Goal: Task Accomplishment & Management: Use online tool/utility

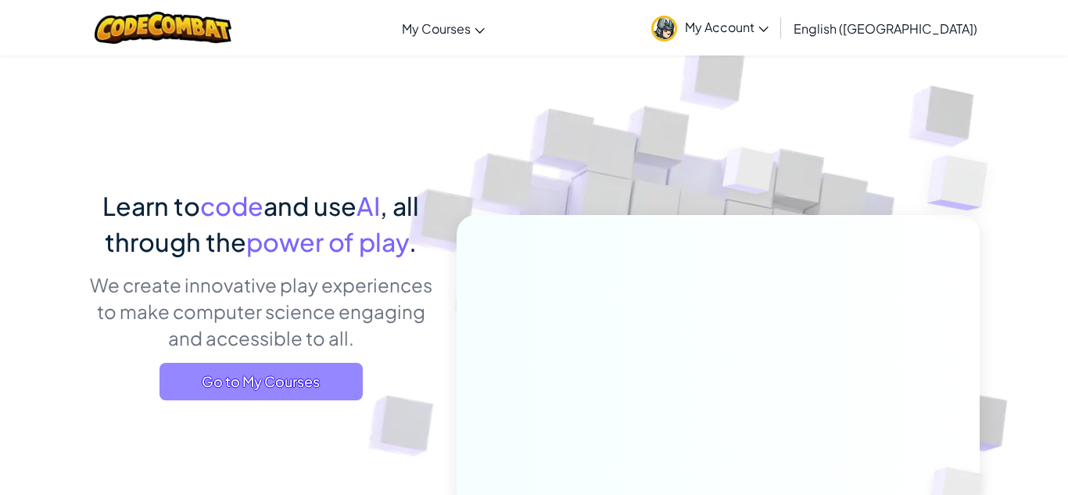
click at [332, 390] on span "Go to My Courses" at bounding box center [260, 382] width 203 height 38
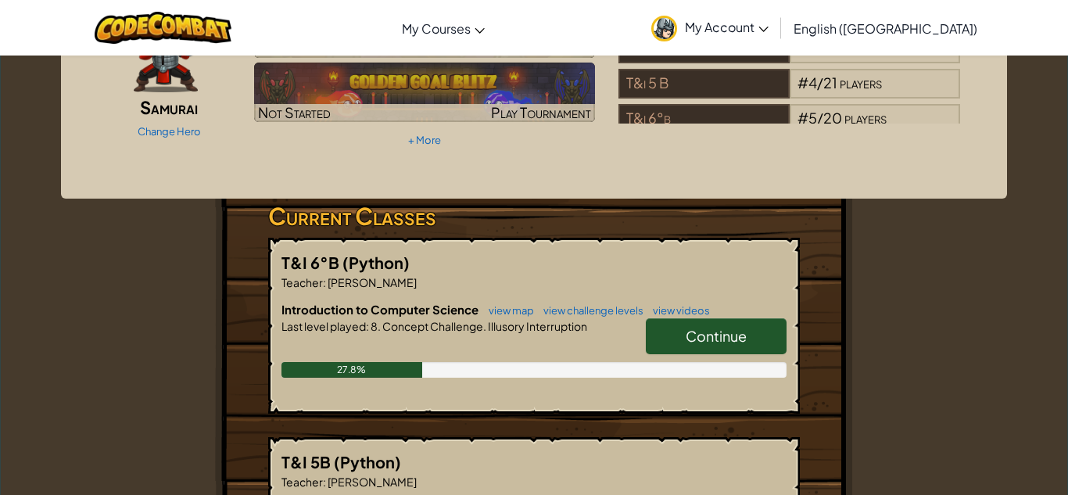
scroll to position [125, 0]
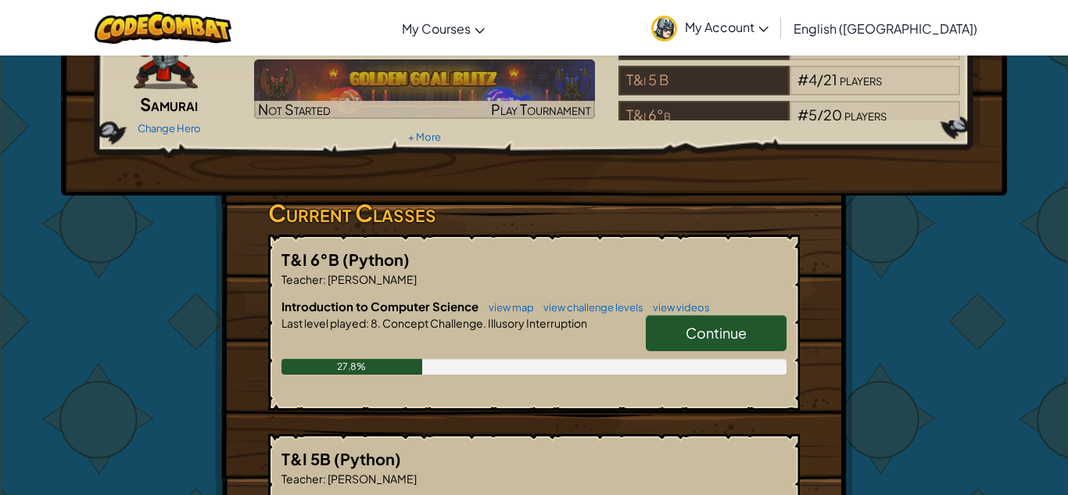
click at [688, 338] on span "Continue" at bounding box center [716, 333] width 61 height 18
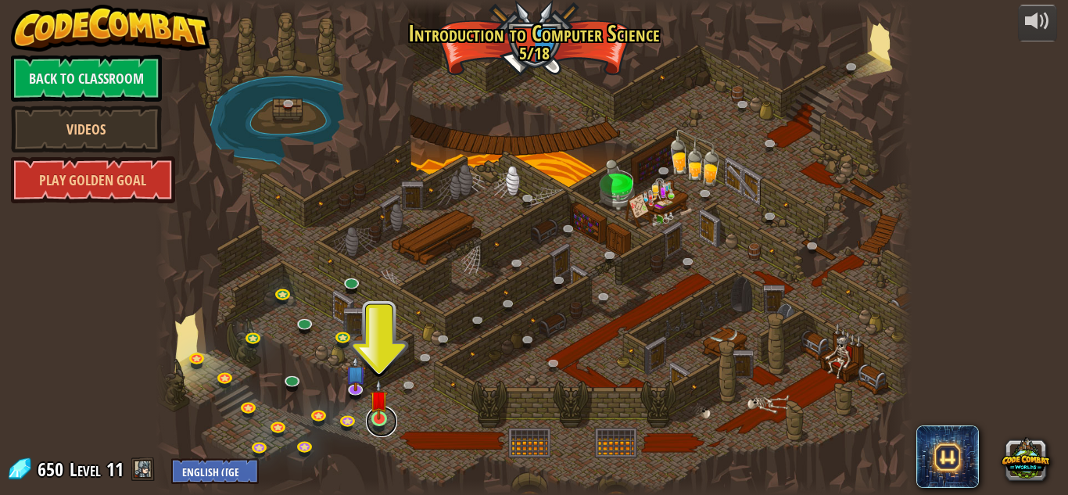
click at [378, 424] on link at bounding box center [381, 421] width 31 height 31
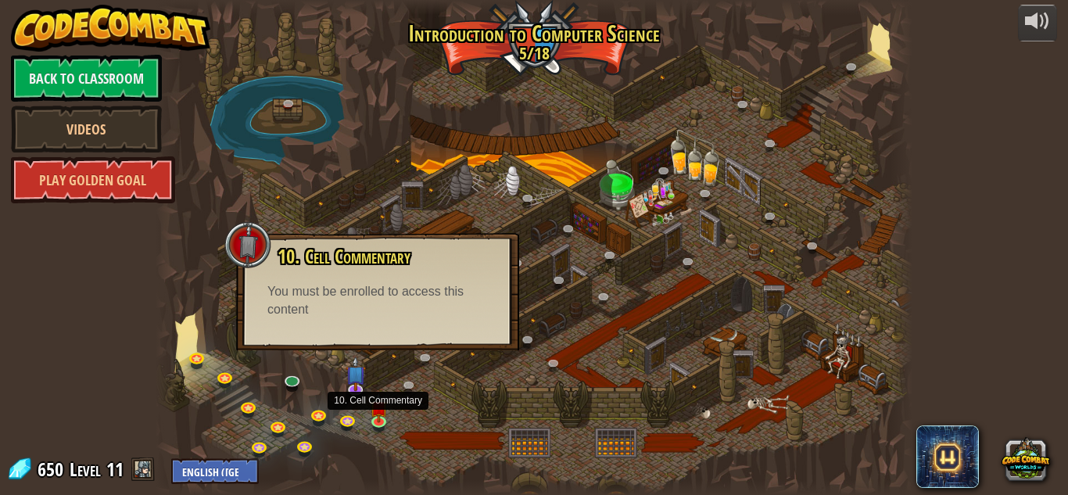
click at [428, 322] on div "10. Cell Commentary Trapped in a prison cell with the famous wizard! Say the pa…" at bounding box center [377, 291] width 283 height 117
click at [370, 411] on img at bounding box center [379, 399] width 18 height 41
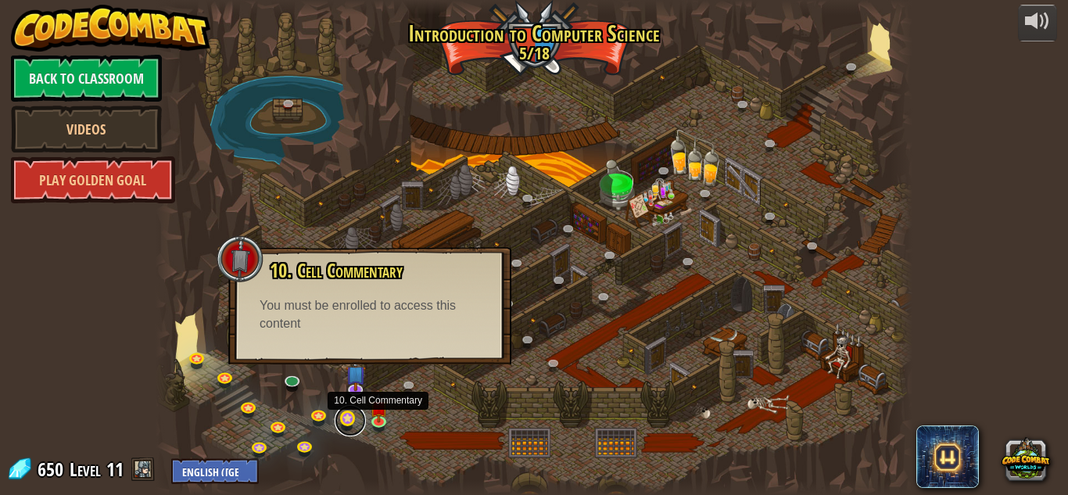
click at [359, 424] on link at bounding box center [350, 420] width 31 height 31
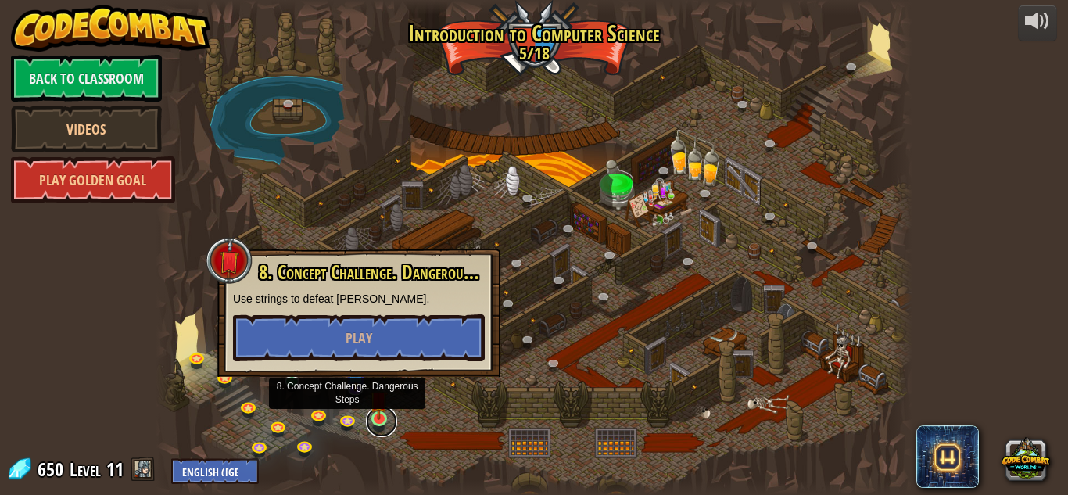
click at [372, 432] on link at bounding box center [381, 421] width 31 height 31
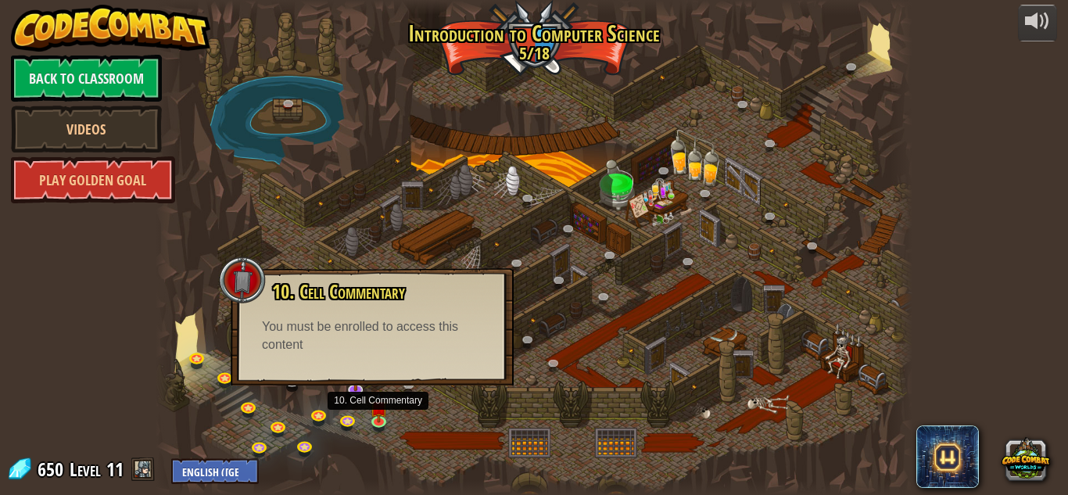
click at [163, 311] on div at bounding box center [167, 247] width 23 height 495
click at [251, 410] on link at bounding box center [250, 407] width 31 height 31
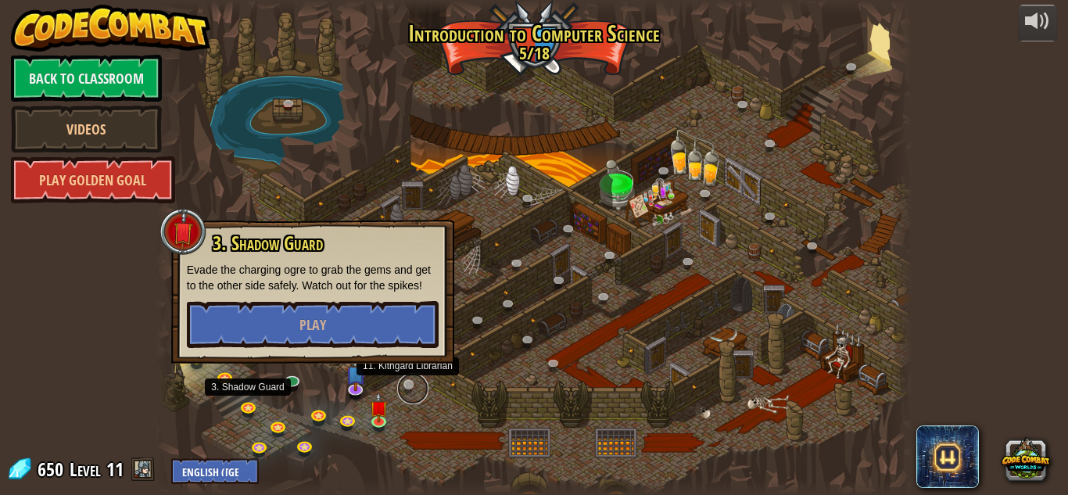
click at [406, 394] on link at bounding box center [412, 388] width 31 height 31
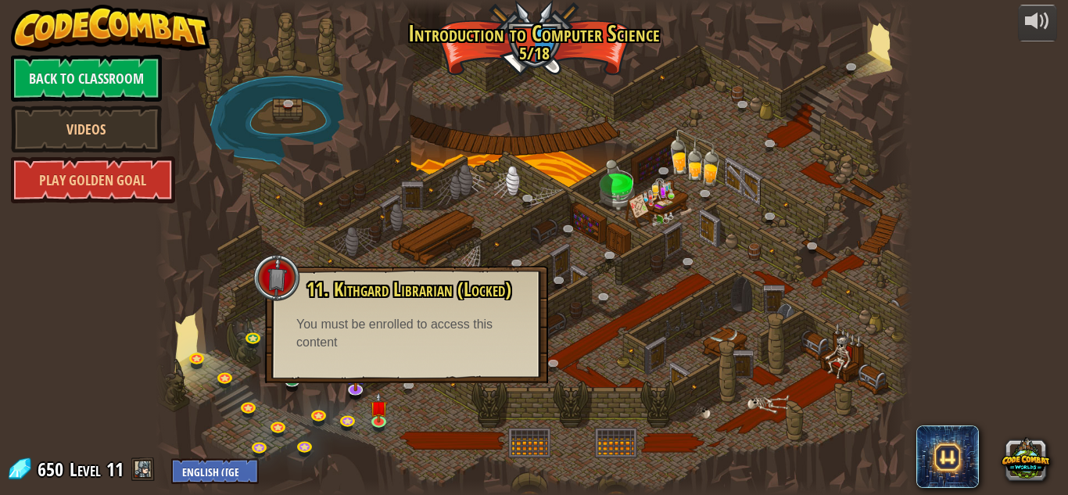
click at [654, 345] on div at bounding box center [534, 247] width 757 height 495
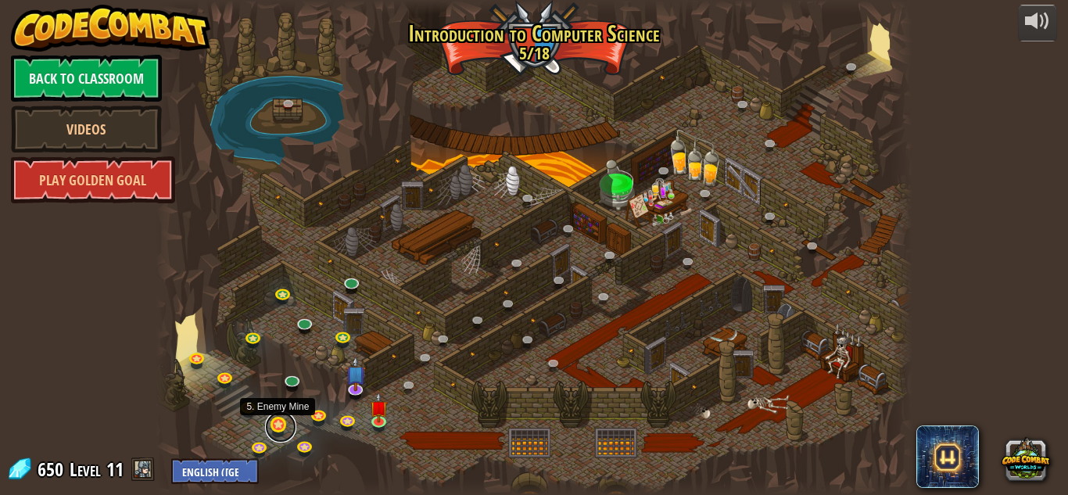
click at [273, 426] on link at bounding box center [280, 426] width 31 height 31
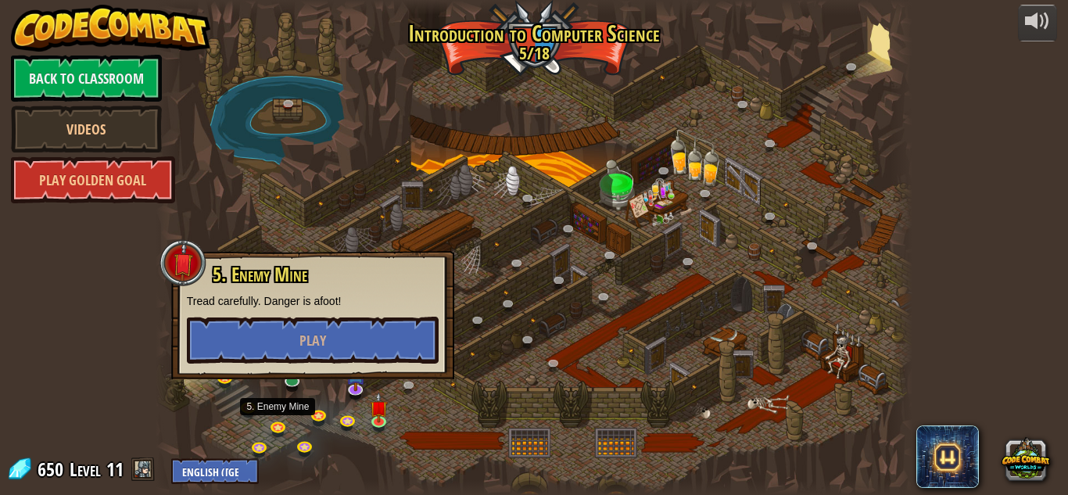
click at [13, 410] on div "powered by Back to Classroom Videos Play Golden Goal 25. Kithgard Gates (Locked…" at bounding box center [534, 247] width 1068 height 495
click at [50, 410] on div "powered by Back to Classroom Videos Play Golden Goal 25. Kithgard Gates (Locked…" at bounding box center [534, 247] width 1068 height 495
click at [280, 428] on link at bounding box center [280, 426] width 31 height 31
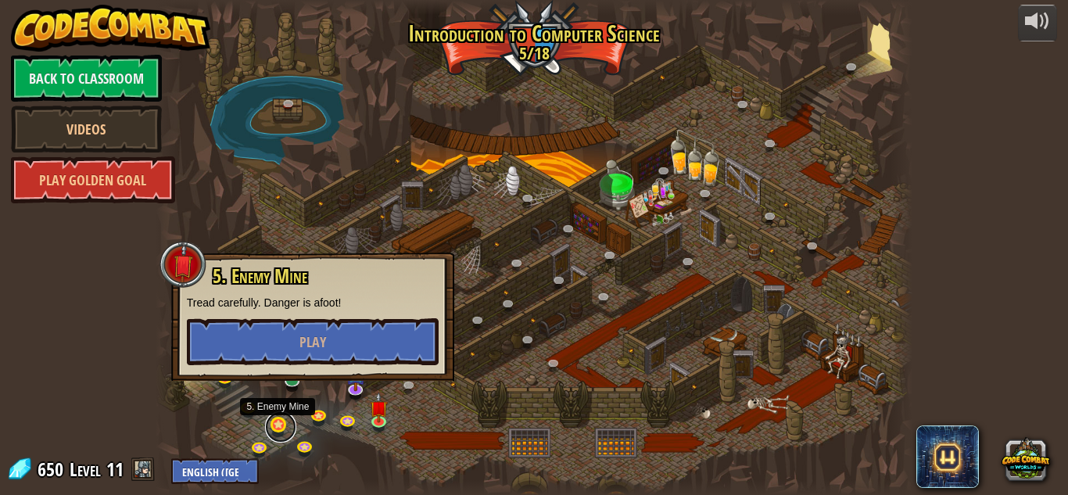
click at [281, 426] on link at bounding box center [280, 426] width 31 height 31
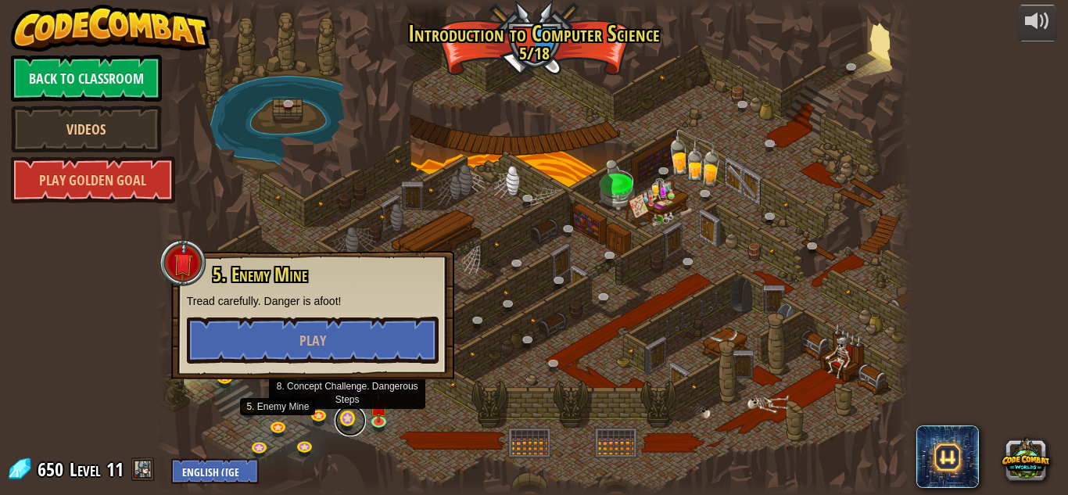
click at [360, 421] on link at bounding box center [350, 420] width 31 height 31
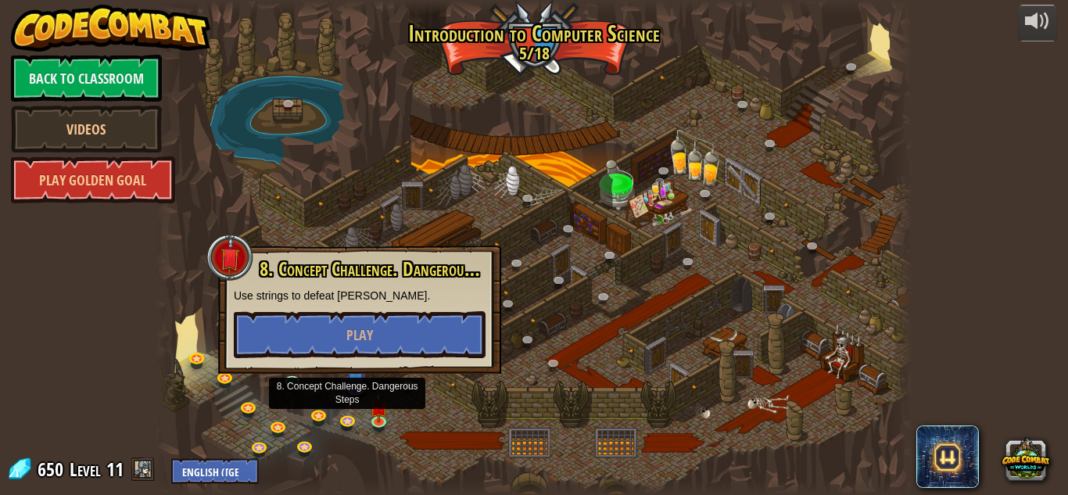
click at [492, 461] on div at bounding box center [534, 247] width 757 height 495
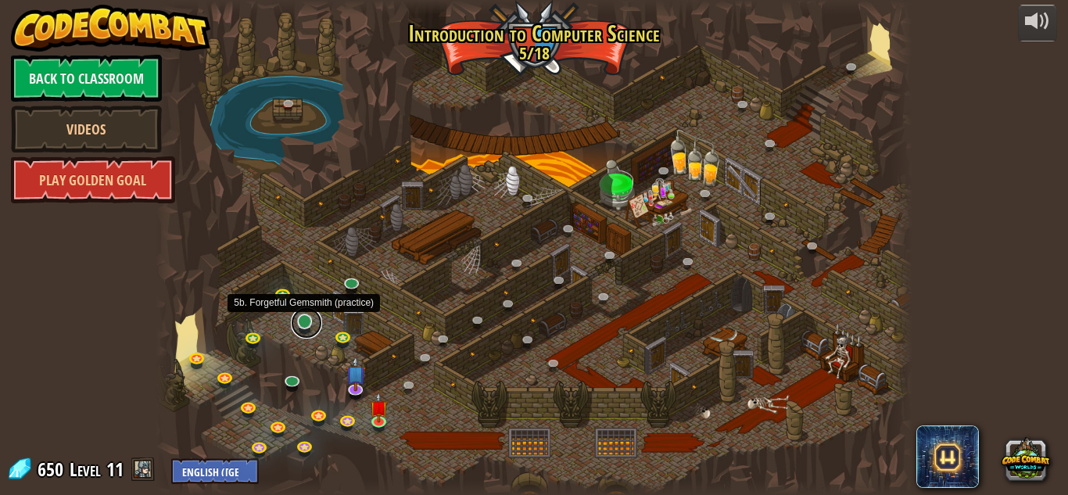
click at [307, 330] on link at bounding box center [306, 322] width 31 height 31
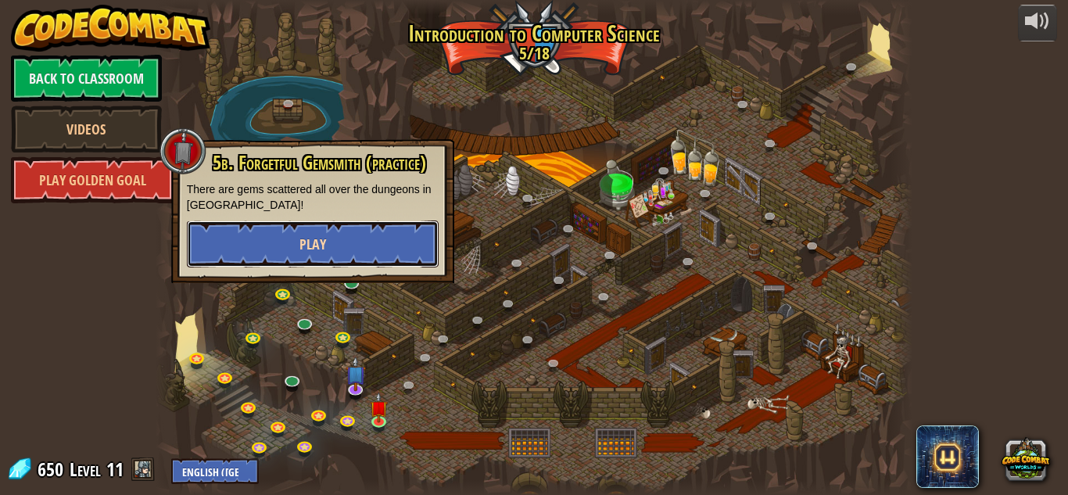
click at [241, 241] on button "Play" at bounding box center [313, 243] width 252 height 47
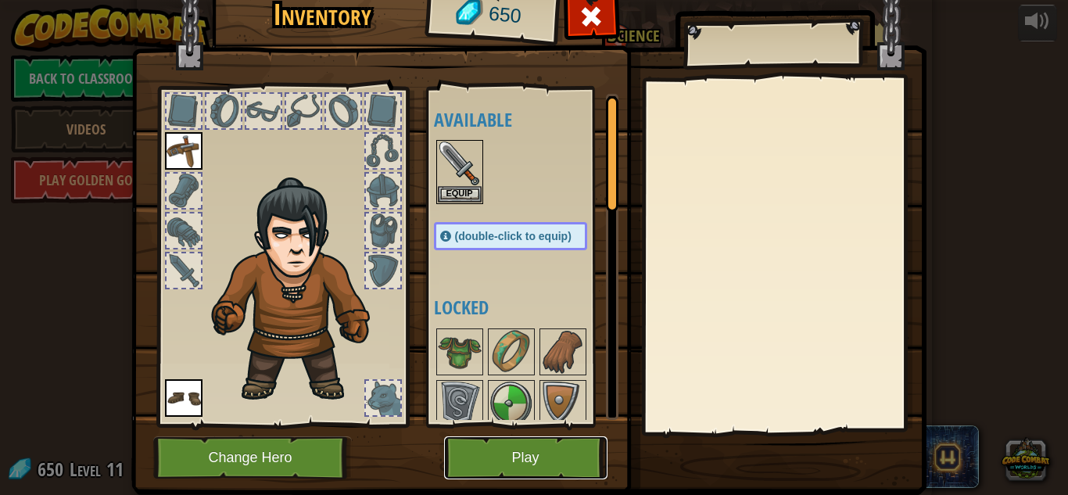
click at [506, 458] on button "Play" at bounding box center [525, 457] width 163 height 43
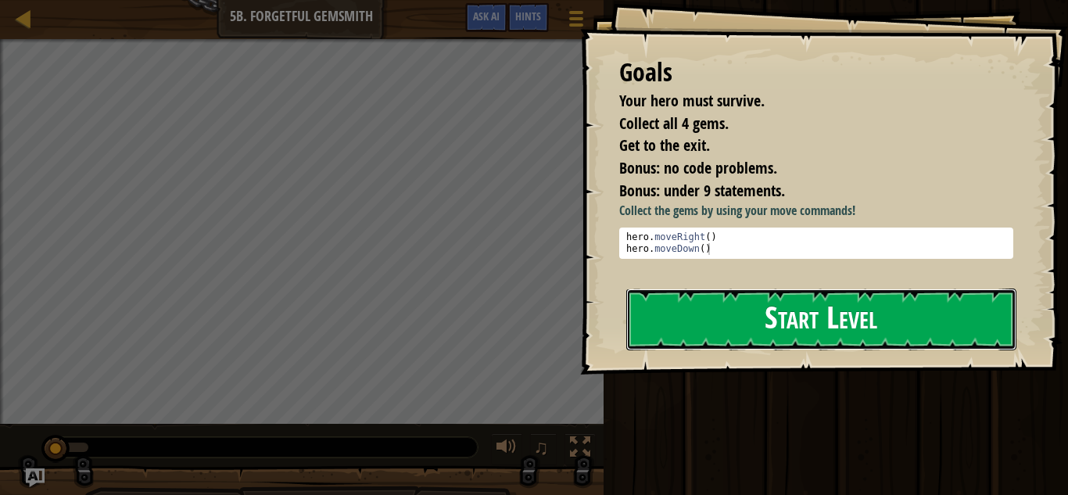
click at [847, 297] on button "Start Level" at bounding box center [821, 319] width 390 height 62
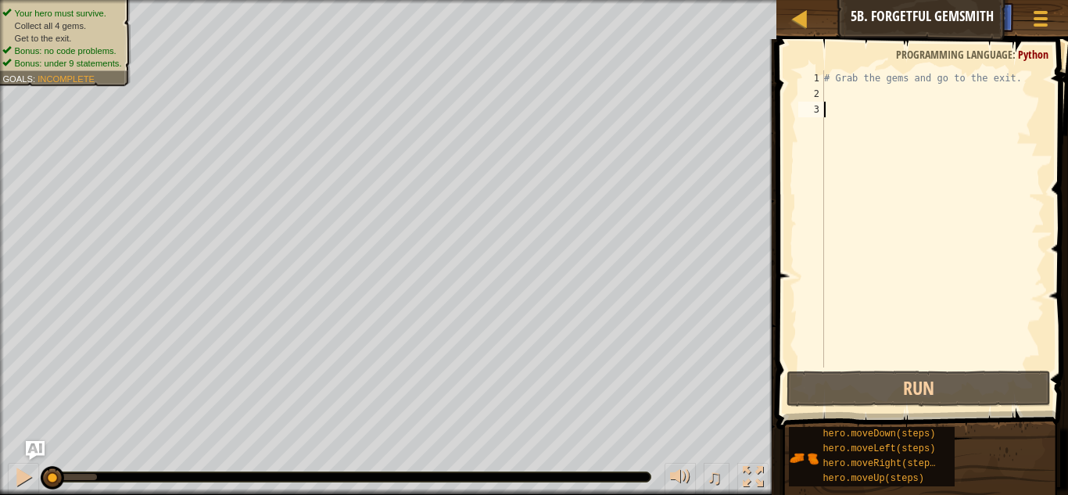
click at [854, 105] on div "# Grab the gems and go to the exit." at bounding box center [933, 234] width 224 height 328
click at [850, 93] on div "# Grab the gems and go to the exit." at bounding box center [933, 234] width 224 height 328
type textarea "r"
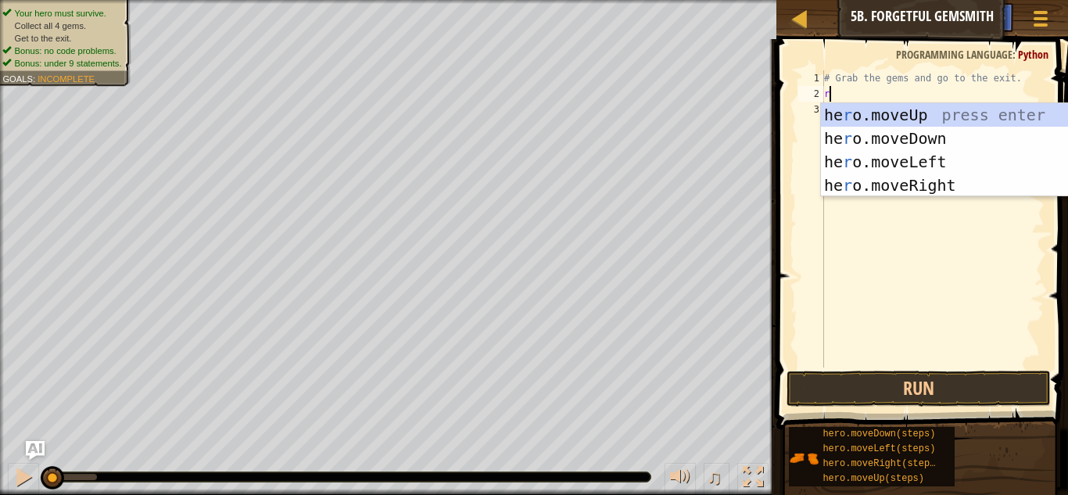
click at [937, 185] on div "he r o.moveUp press enter he r o.moveDown press enter he r o.moveLeft press ent…" at bounding box center [968, 173] width 295 height 141
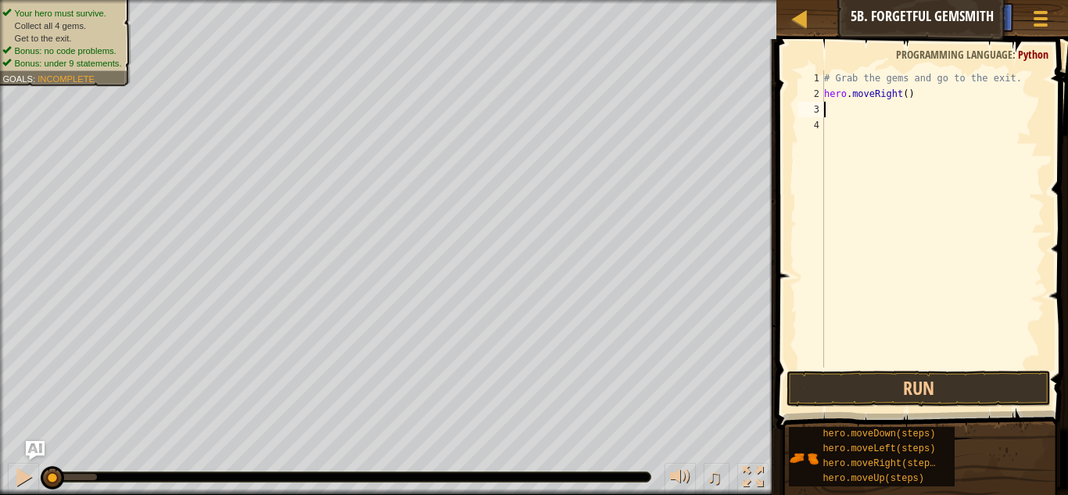
type textarea "d"
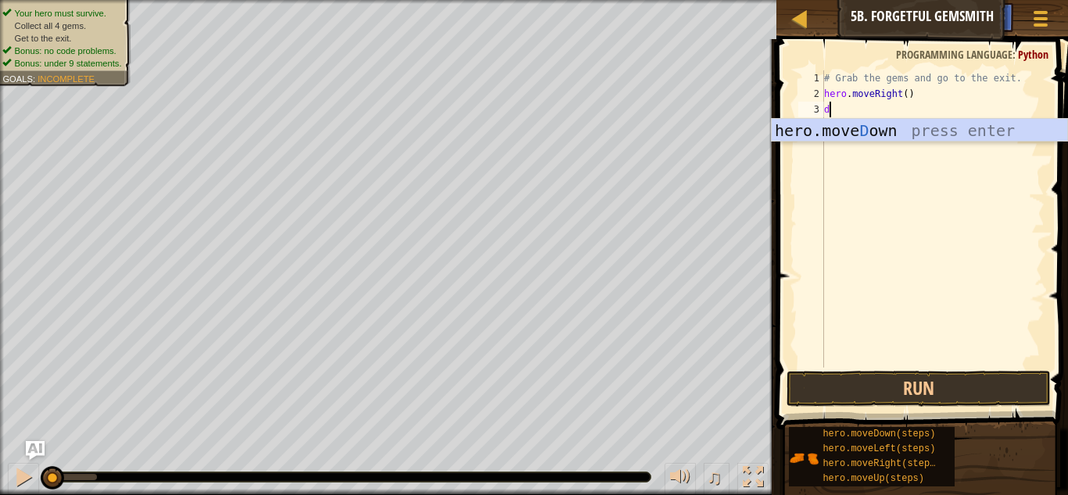
click at [919, 139] on div "hero.[PERSON_NAME] own press enter" at bounding box center [919, 154] width 295 height 70
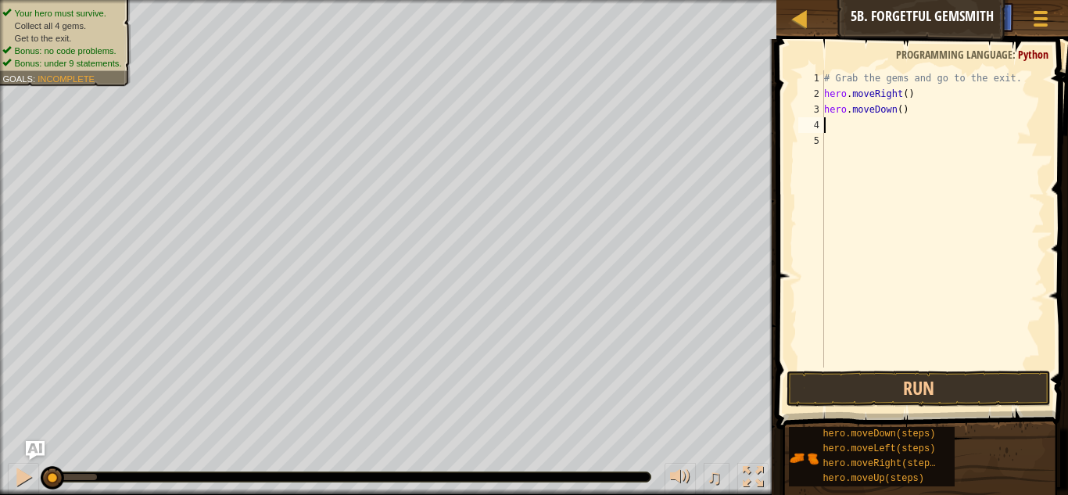
type textarea "r"
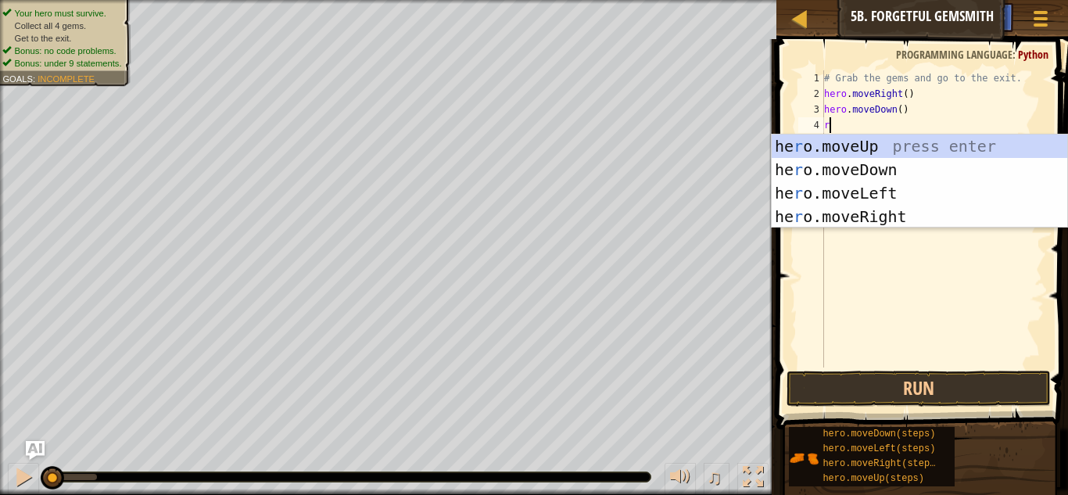
click at [913, 222] on div "he r o.moveUp press enter he r o.moveDown press enter he r o.moveLeft press ent…" at bounding box center [919, 204] width 295 height 141
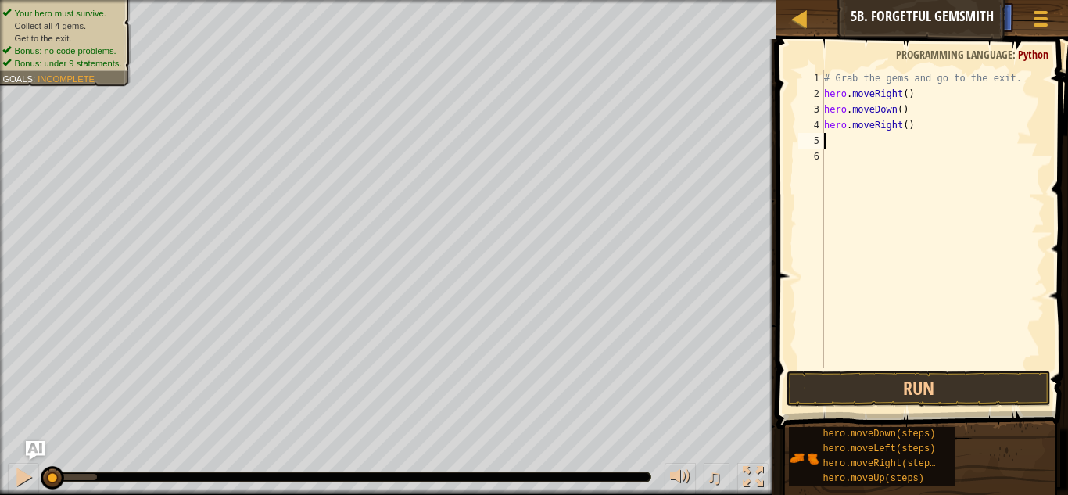
click at [908, 129] on div "# Grab the gems and go to the exit. hero . moveRight ( ) hero . moveDown ( ) he…" at bounding box center [933, 234] width 224 height 328
type textarea "hero.moveRight(2)"
click at [872, 145] on div "# Grab the gems and go to the exit. hero . moveRight ( ) hero . moveDown ( ) he…" at bounding box center [933, 234] width 224 height 328
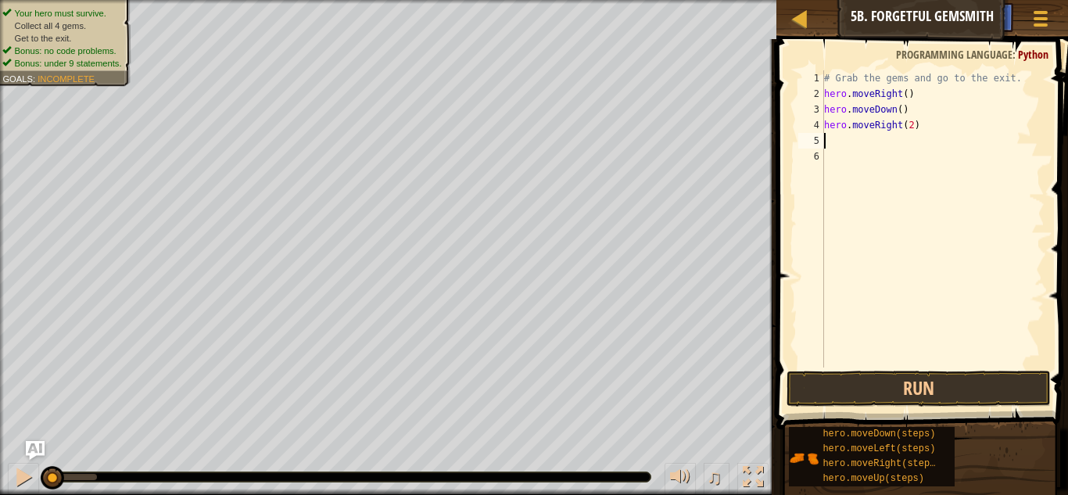
type textarea "u"
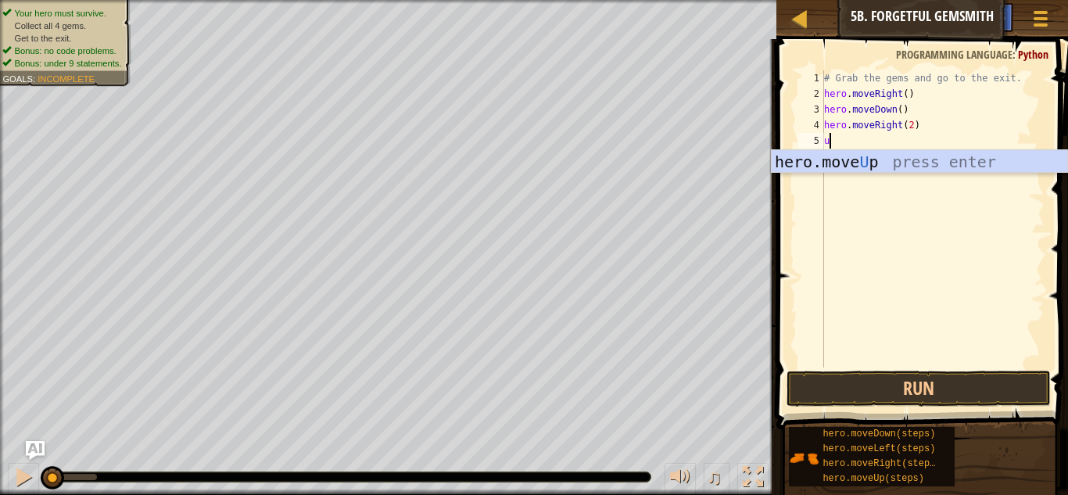
click at [944, 163] on div "hero.move U p press enter" at bounding box center [919, 185] width 295 height 70
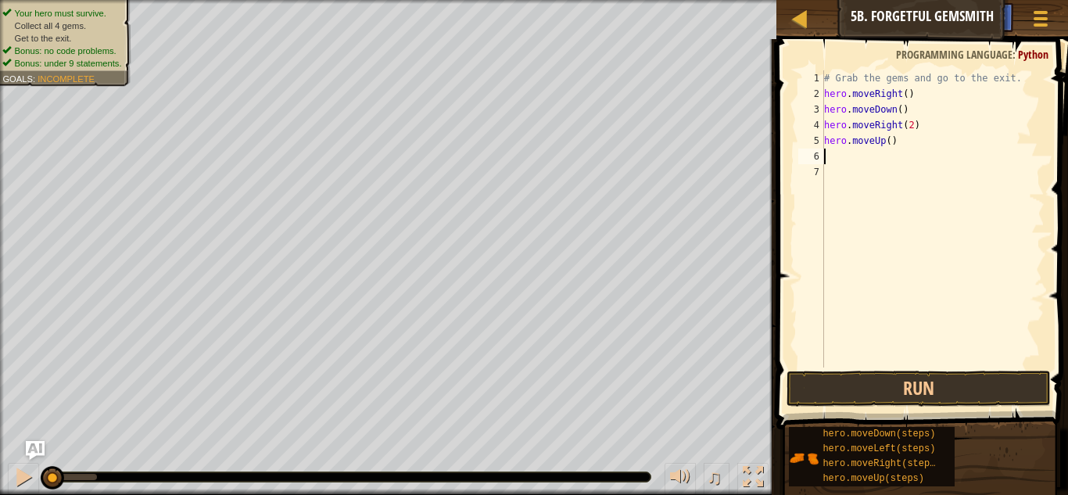
type textarea "r"
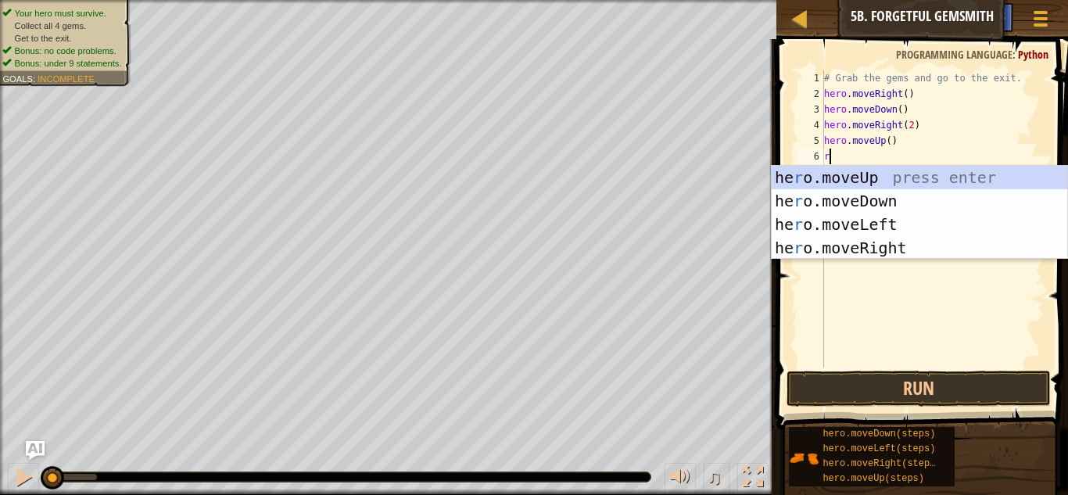
click at [914, 250] on div "he r o.moveUp press enter he r o.moveDown press enter he r o.moveLeft press ent…" at bounding box center [919, 236] width 295 height 141
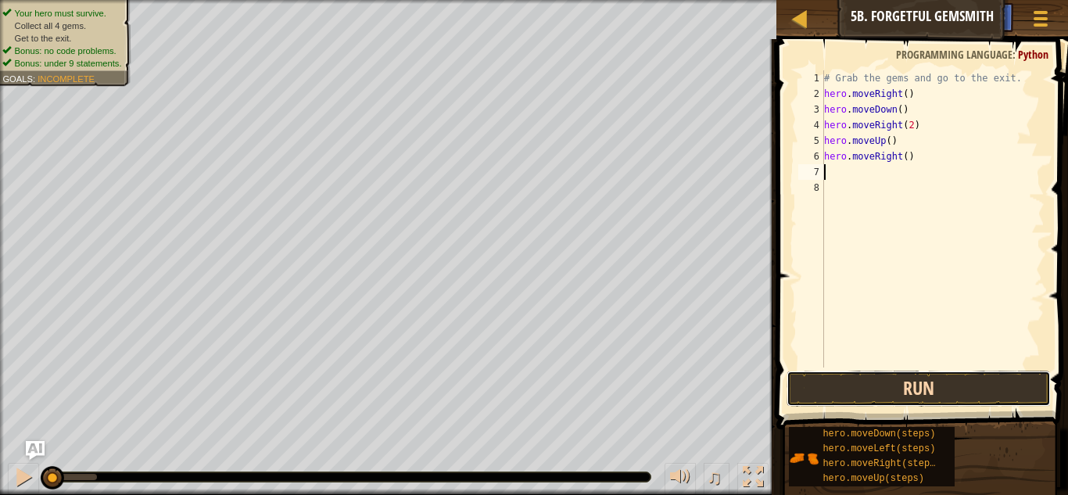
click at [951, 383] on button "Run" at bounding box center [918, 389] width 264 height 36
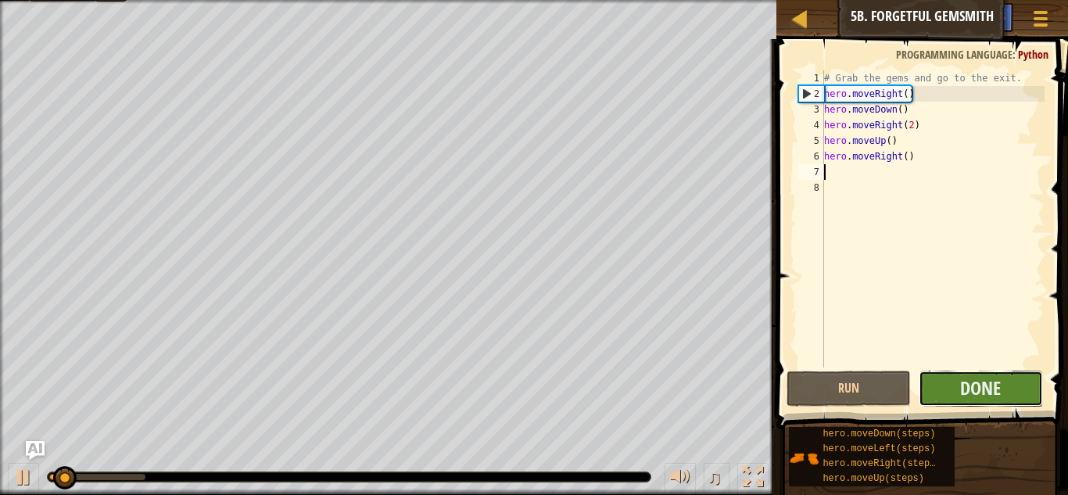
click at [1015, 402] on button "Done" at bounding box center [981, 389] width 124 height 36
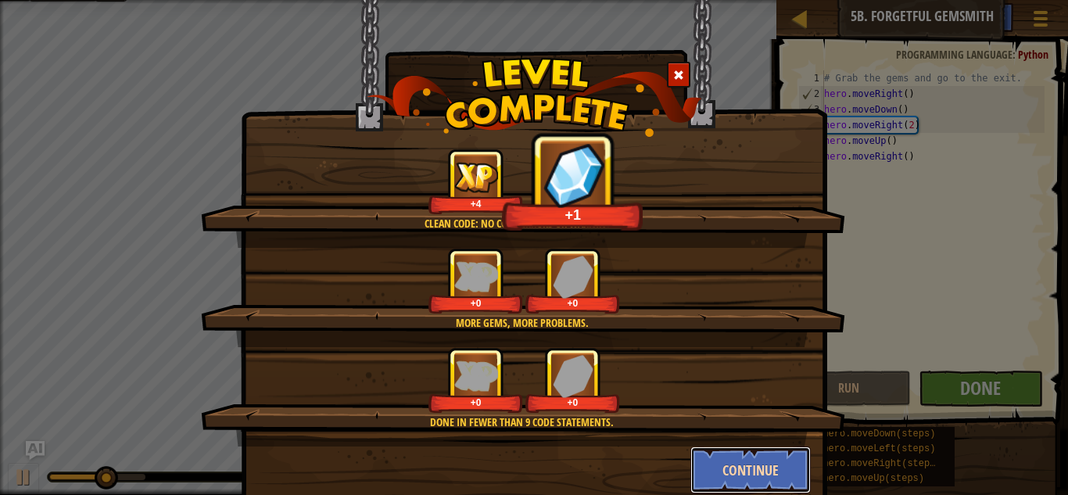
click at [775, 469] on button "Continue" at bounding box center [750, 469] width 121 height 47
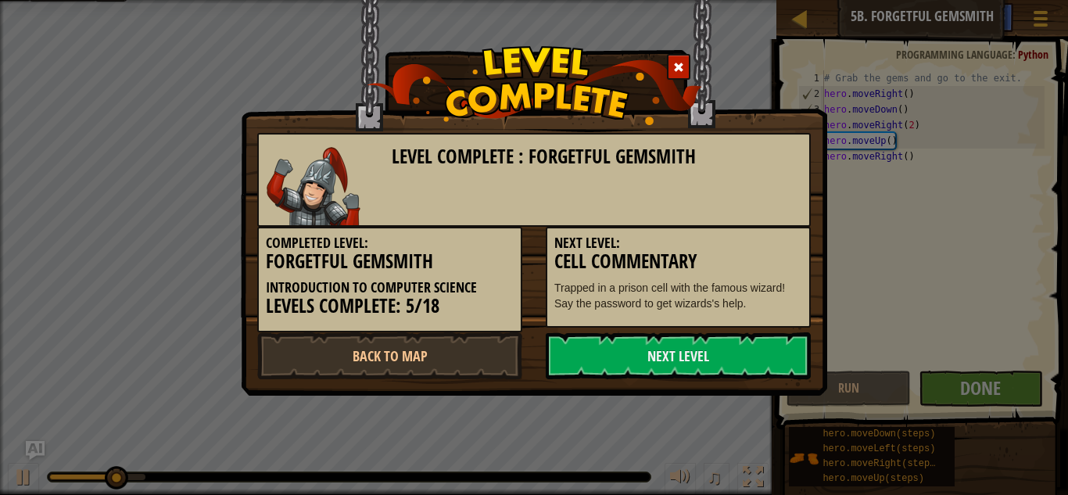
click at [789, 478] on div "Level Complete : Forgetful Gemsmith Completed Level: Forgetful Gemsmith Introdu…" at bounding box center [534, 247] width 1068 height 495
click at [698, 362] on link "Next Level" at bounding box center [678, 355] width 265 height 47
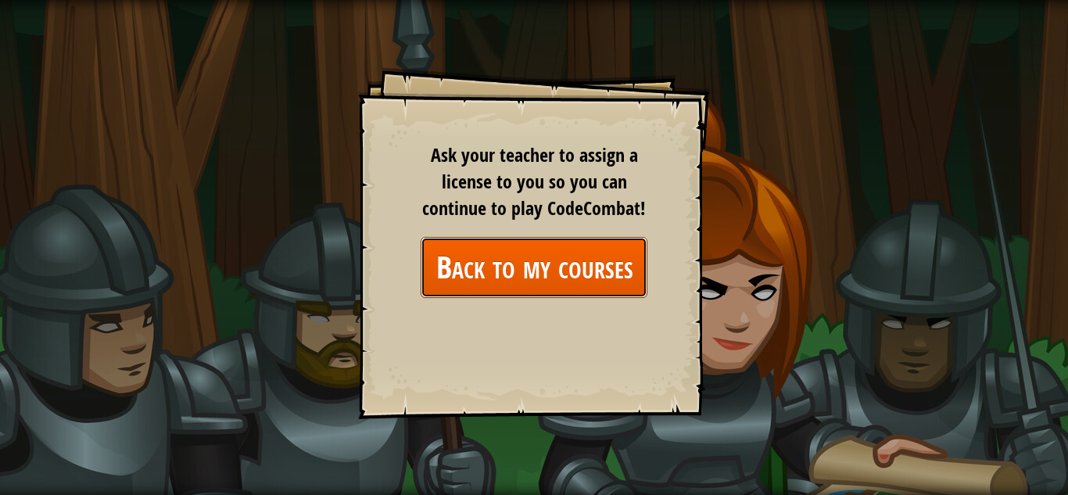
click at [619, 260] on link "Back to my courses" at bounding box center [534, 267] width 227 height 60
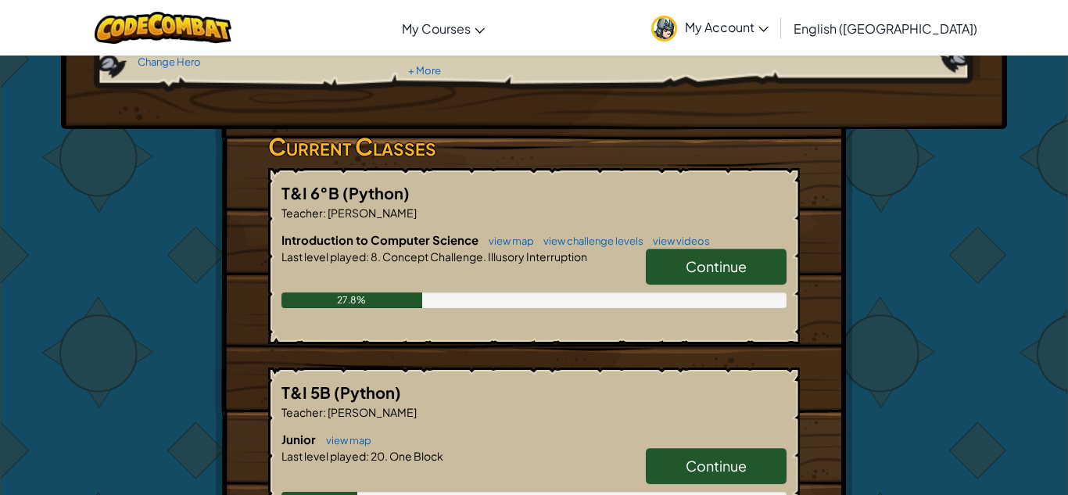
scroll to position [190, 0]
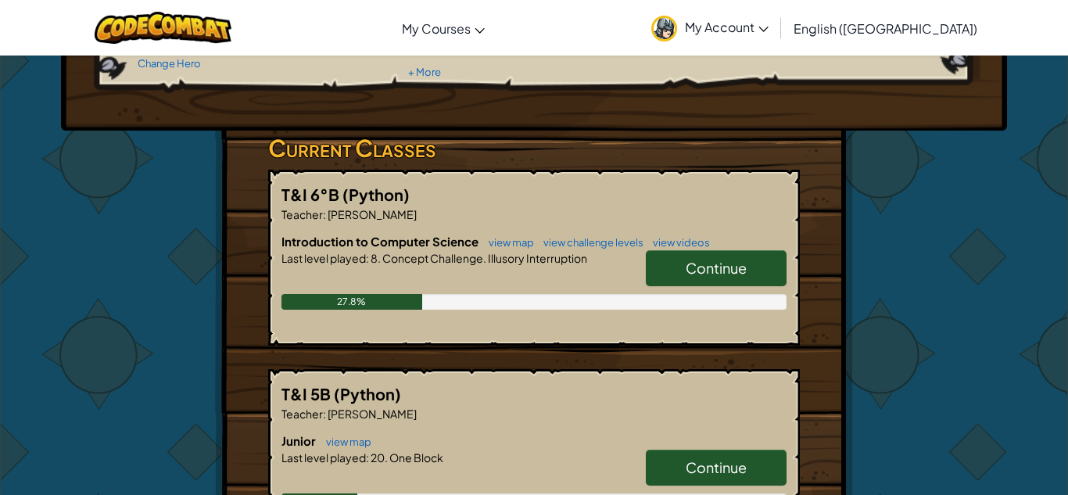
click at [740, 284] on link "Continue" at bounding box center [716, 268] width 141 height 36
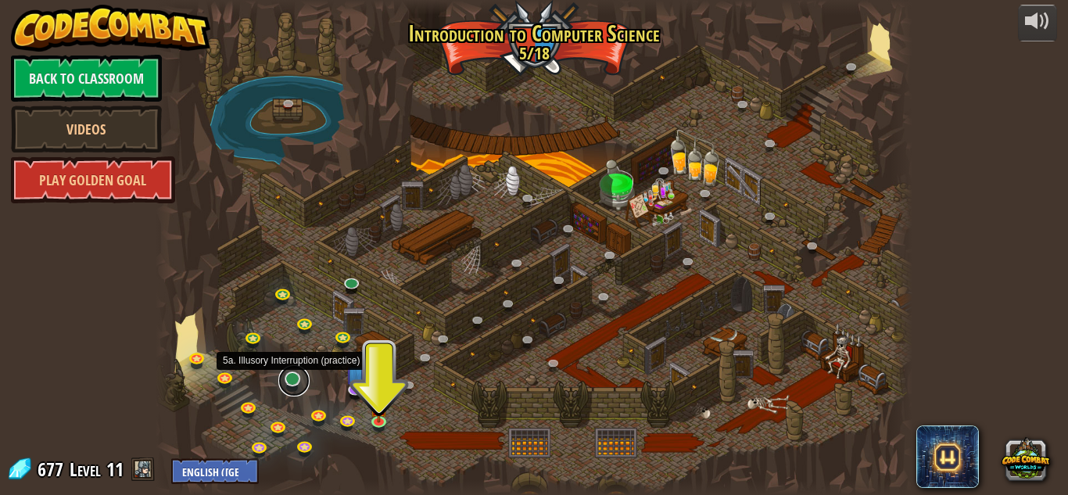
click at [289, 379] on link at bounding box center [293, 380] width 31 height 31
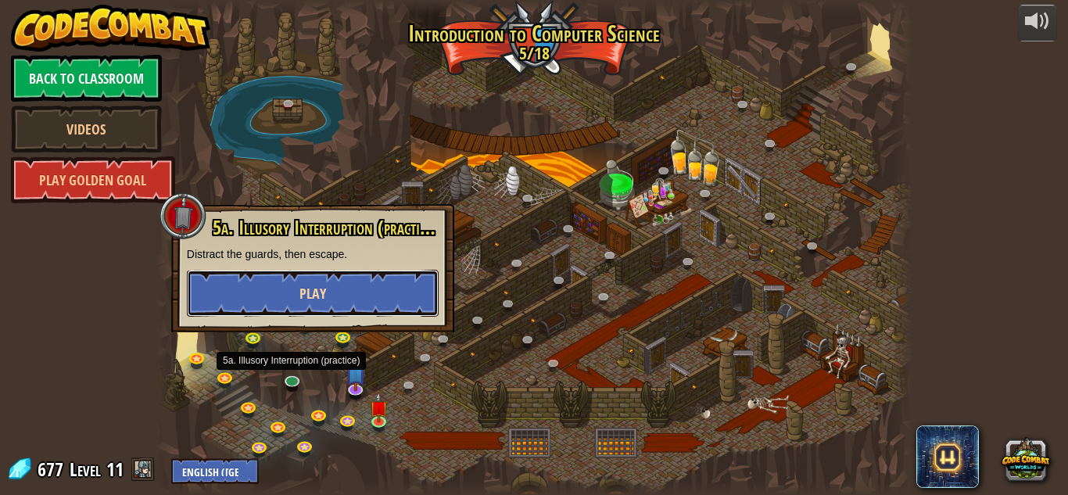
click at [367, 290] on button "Play" at bounding box center [313, 293] width 252 height 47
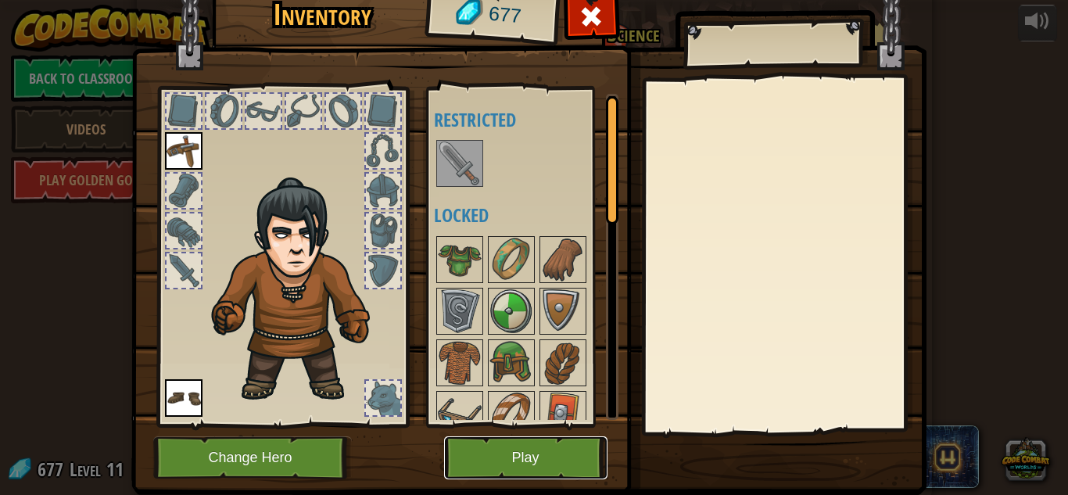
click at [588, 454] on button "Play" at bounding box center [525, 457] width 163 height 43
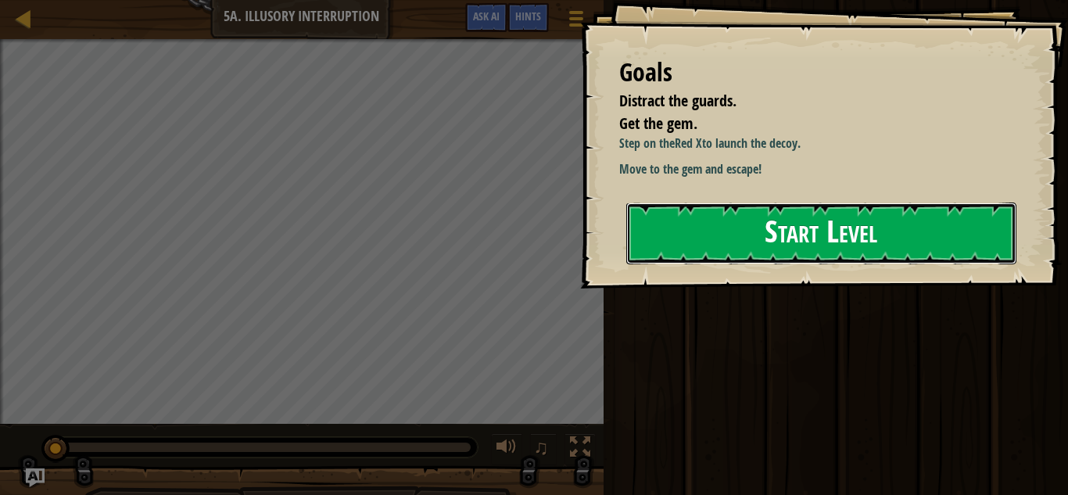
click at [910, 264] on button "Start Level" at bounding box center [821, 233] width 390 height 62
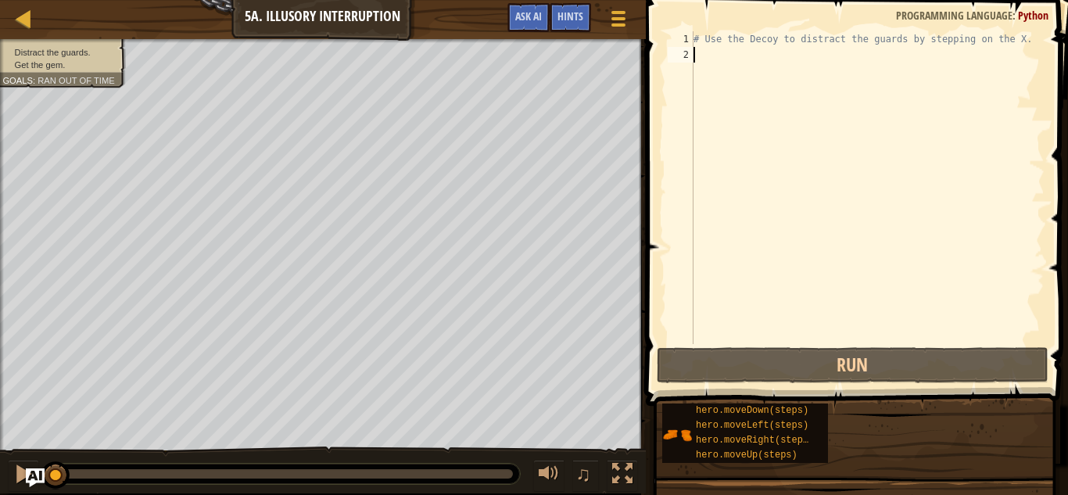
type textarea "r"
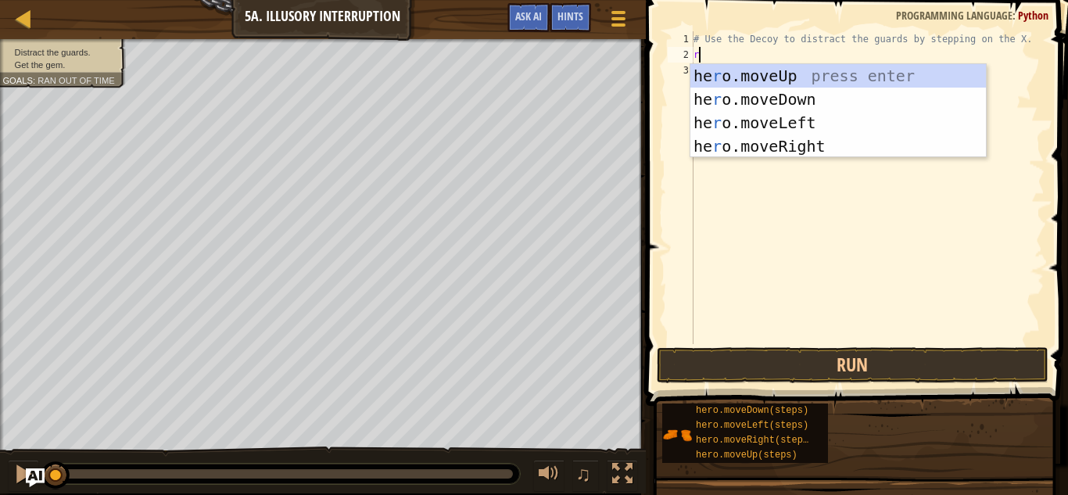
scroll to position [7, 0]
click at [832, 146] on div "he r o.moveUp press enter he r o.moveDown press enter he r o.moveLeft press ent…" at bounding box center [837, 134] width 295 height 141
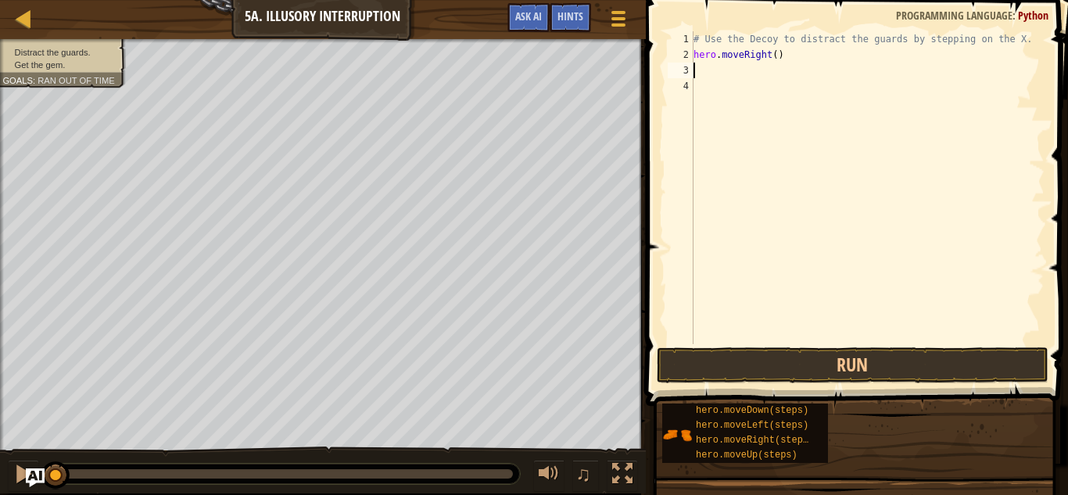
type textarea "d"
click at [769, 67] on div "# Use the Decoy to distract the guards by stepping on the X. hero . moveRight (…" at bounding box center [867, 203] width 354 height 344
type textarea "hero.moveDown(2)"
click at [808, 98] on div "# Use the Decoy to distract the guards by stepping on the X. hero . moveRight (…" at bounding box center [867, 203] width 354 height 344
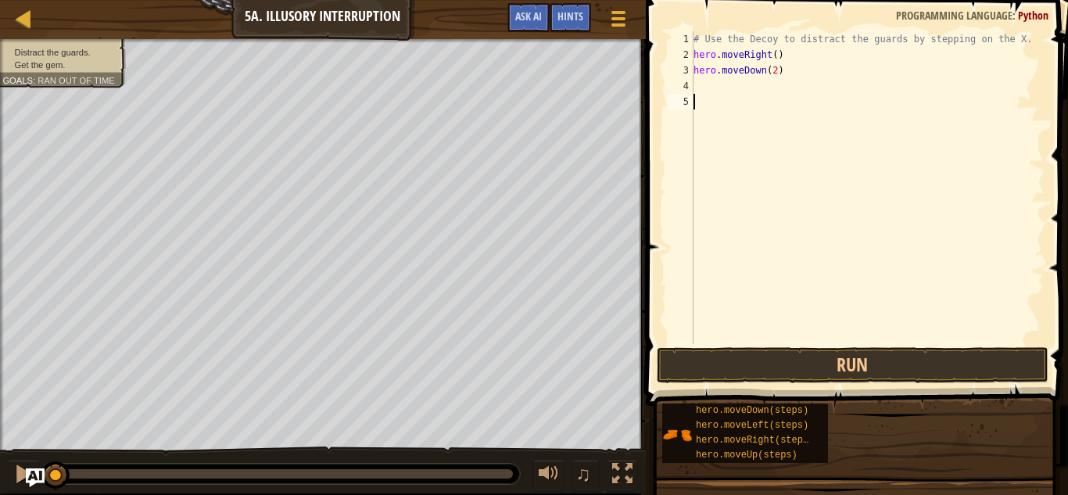
scroll to position [7, 0]
click at [782, 85] on div "# Use the Decoy to distract the guards by stepping on the X. hero . moveRight (…" at bounding box center [867, 203] width 354 height 344
type textarea "y"
type textarea "u"
click at [760, 89] on div "# Use the Decoy to distract the guards by stepping on the X. hero . moveRight (…" at bounding box center [867, 203] width 354 height 344
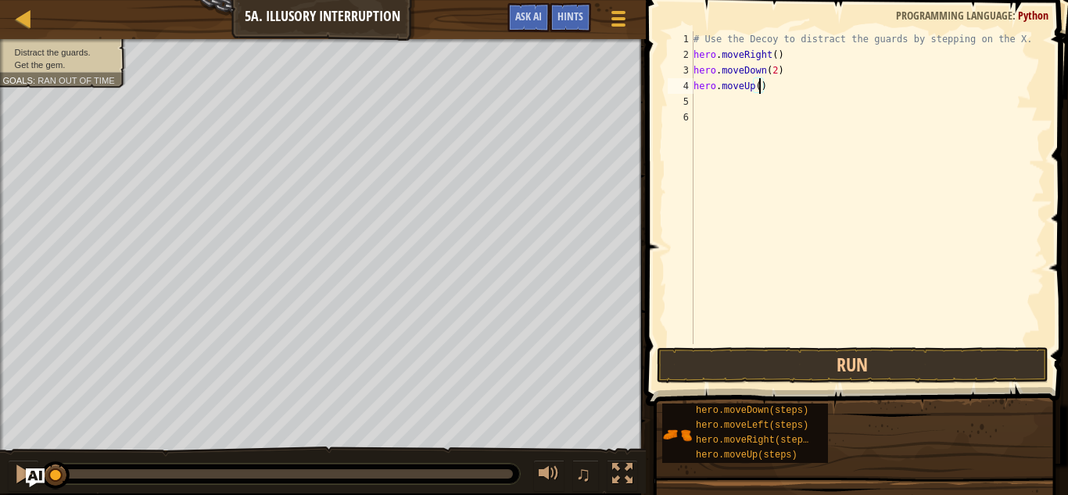
type textarea "hero.moveUp(2)"
click at [708, 108] on div "# Use the Decoy to distract the guards by stepping on the X. hero . moveRight (…" at bounding box center [867, 203] width 354 height 344
type textarea "r"
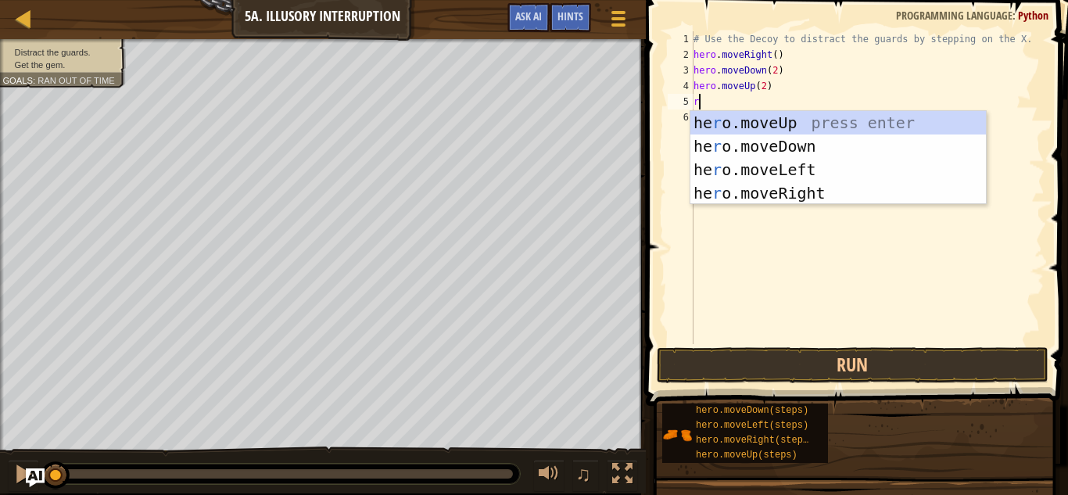
click at [818, 192] on div "he r o.moveUp press enter he r o.moveDown press enter he r o.moveLeft press ent…" at bounding box center [837, 181] width 295 height 141
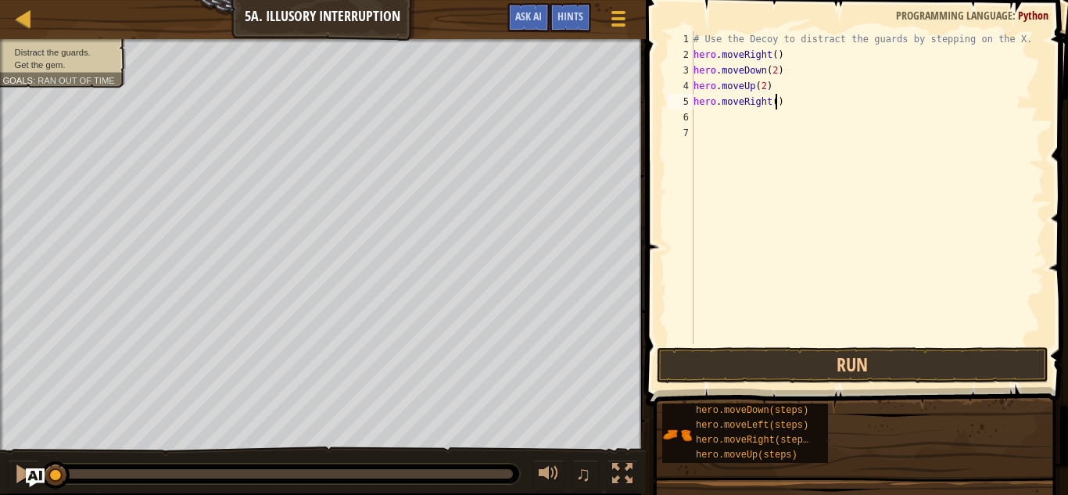
click at [773, 105] on div "# Use the Decoy to distract the guards by stepping on the X. hero . moveRight (…" at bounding box center [867, 203] width 354 height 344
type textarea "hero.moveRight(3)"
click at [931, 361] on button "Run" at bounding box center [853, 365] width 392 height 36
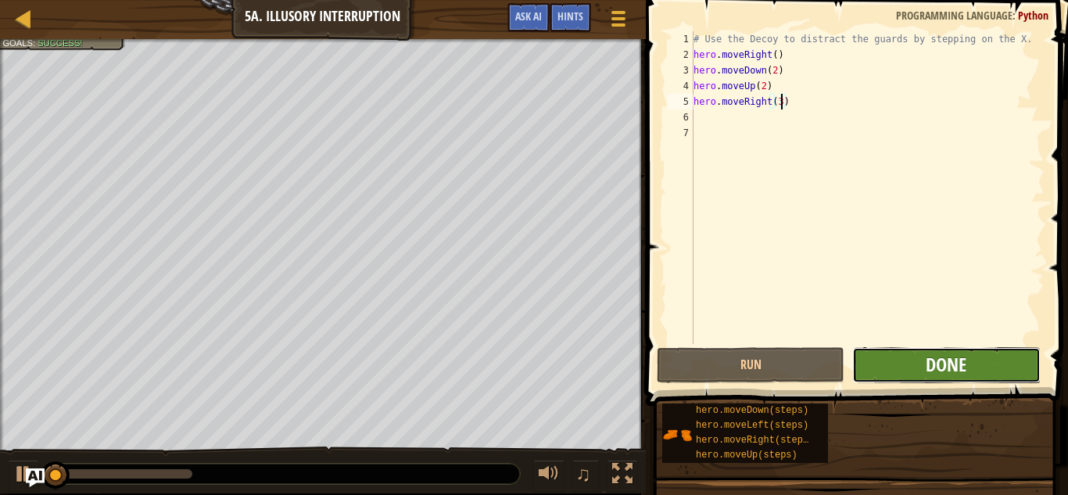
click at [939, 373] on span "Done" at bounding box center [946, 364] width 41 height 25
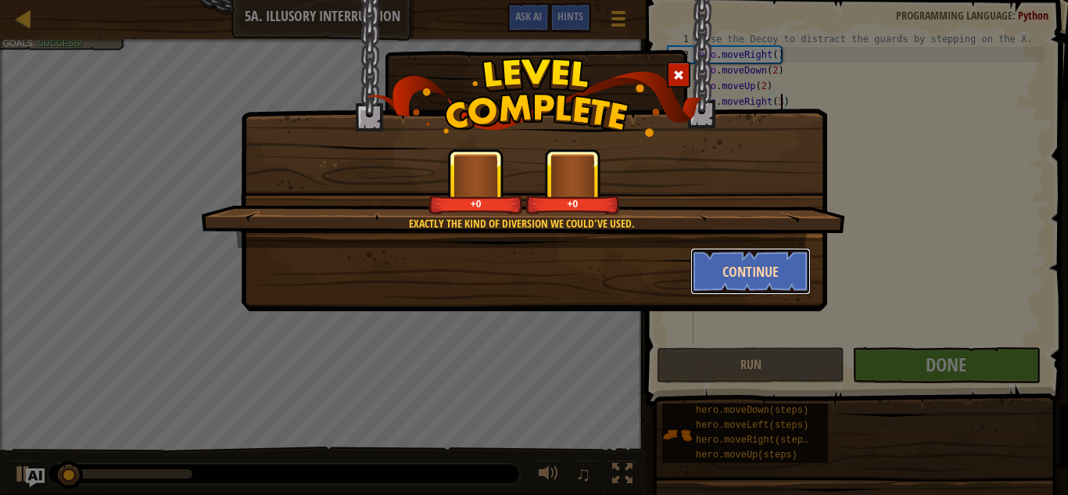
click at [767, 254] on button "Continue" at bounding box center [750, 271] width 121 height 47
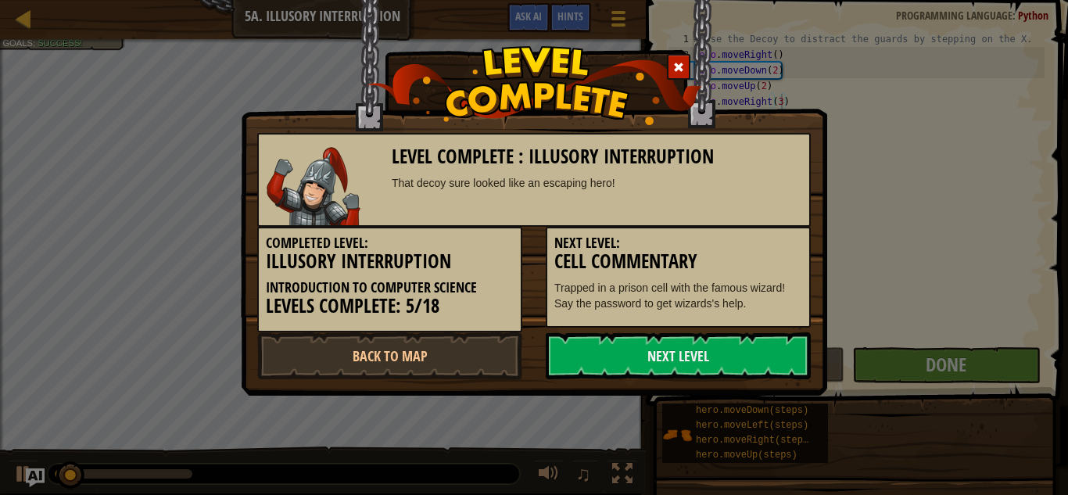
click at [769, 285] on p "Trapped in a prison cell with the famous wizard! Say the password to get wizard…" at bounding box center [678, 295] width 248 height 31
click at [751, 375] on link "Next Level" at bounding box center [678, 355] width 265 height 47
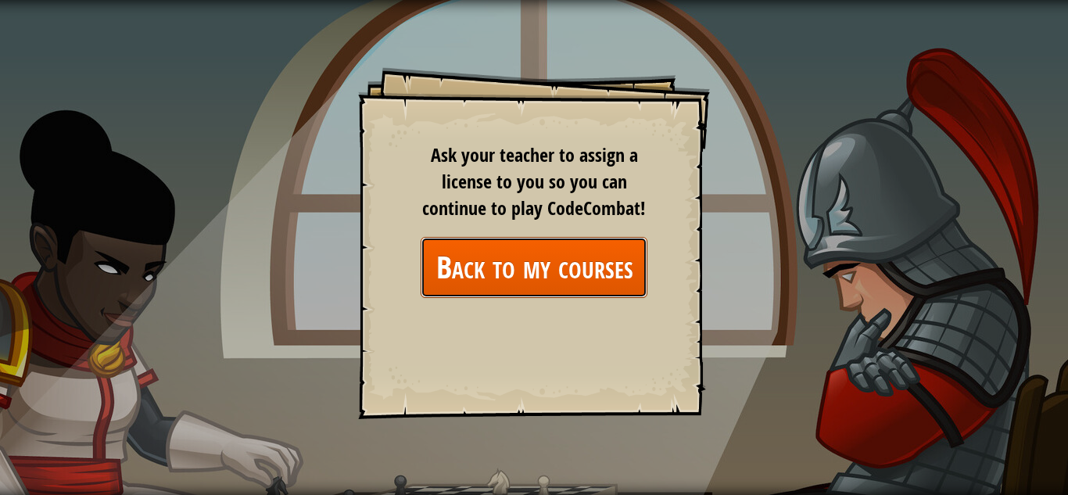
click at [641, 265] on link "Back to my courses" at bounding box center [534, 267] width 227 height 60
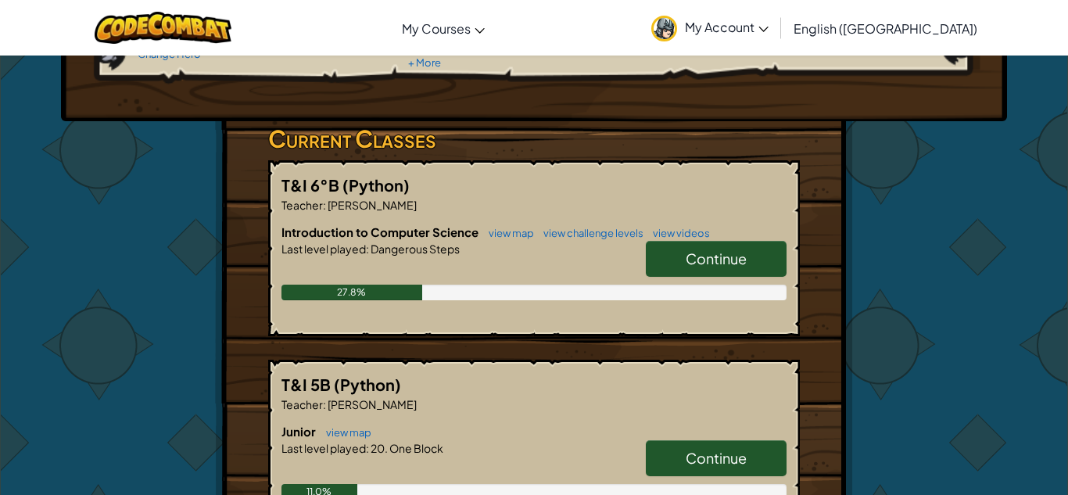
scroll to position [192, 0]
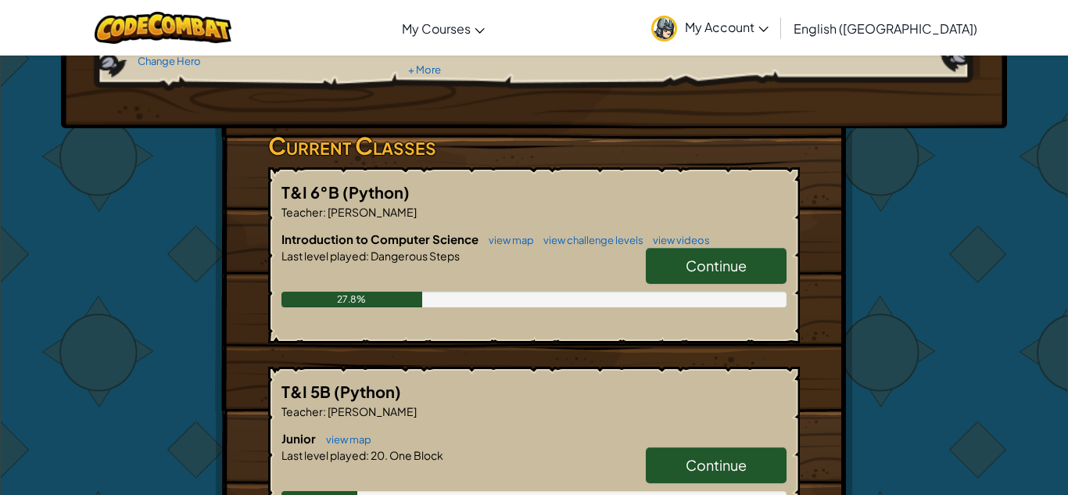
click at [765, 270] on link "Continue" at bounding box center [716, 266] width 141 height 36
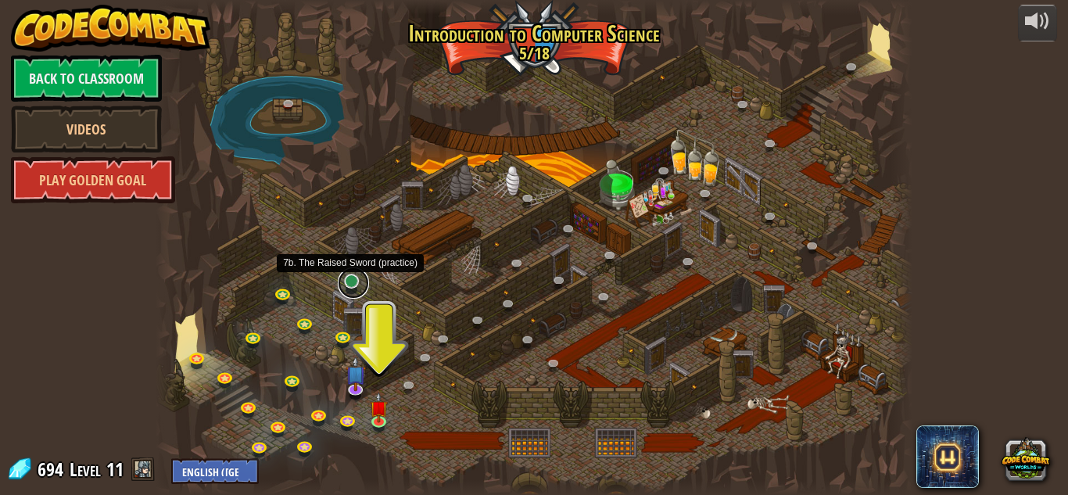
click at [357, 278] on link at bounding box center [353, 282] width 31 height 31
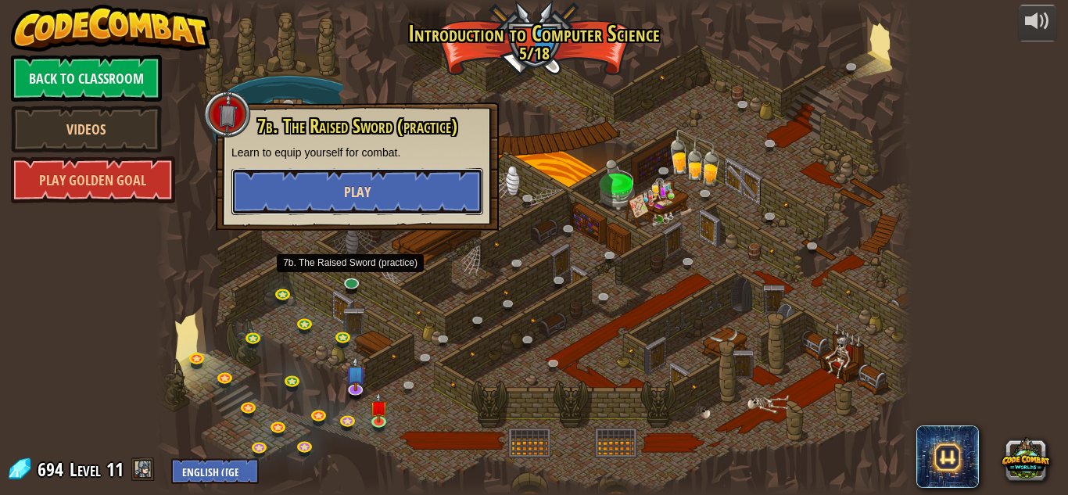
click at [353, 201] on span "Play" at bounding box center [357, 192] width 27 height 20
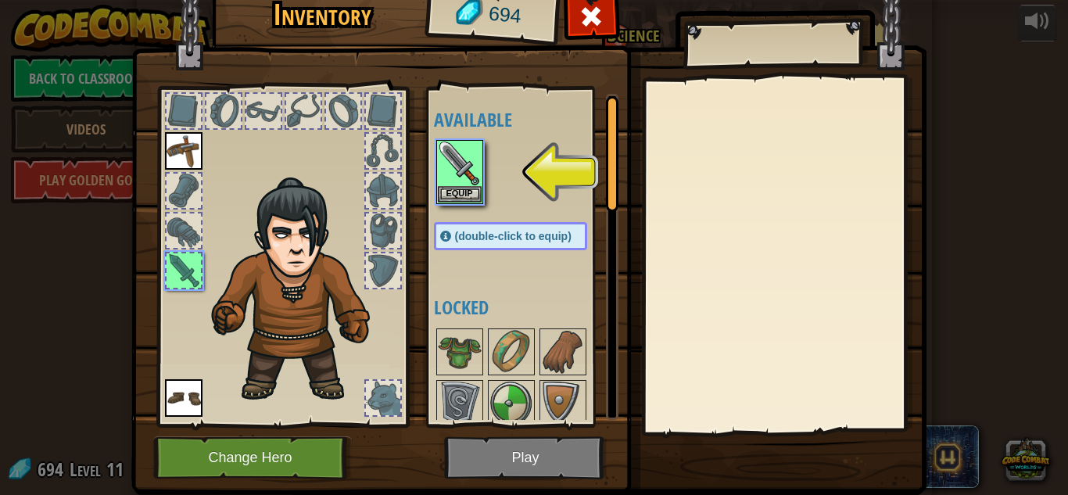
click at [577, 460] on img at bounding box center [528, 211] width 795 height 568
click at [466, 174] on img at bounding box center [460, 163] width 44 height 44
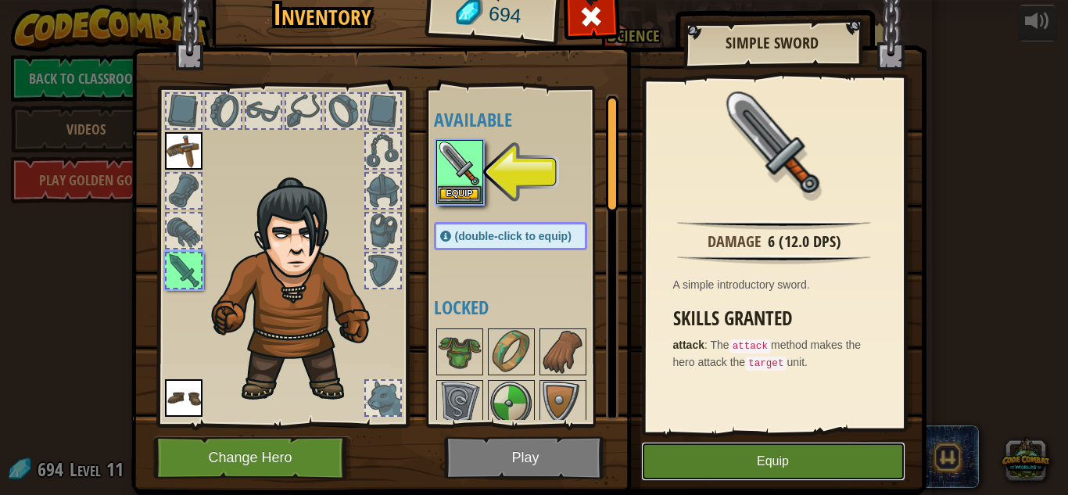
click at [691, 471] on button "Equip" at bounding box center [773, 461] width 264 height 39
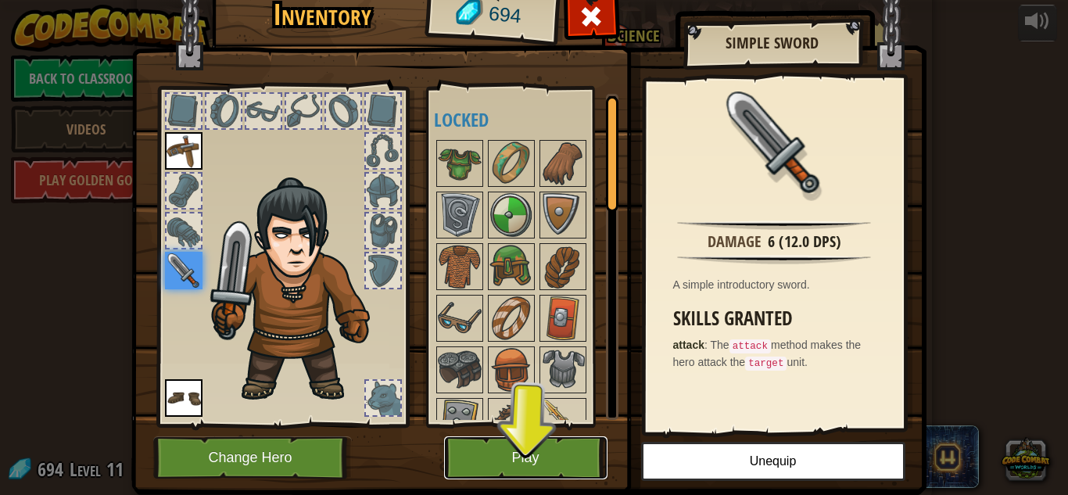
click at [577, 445] on button "Play" at bounding box center [525, 457] width 163 height 43
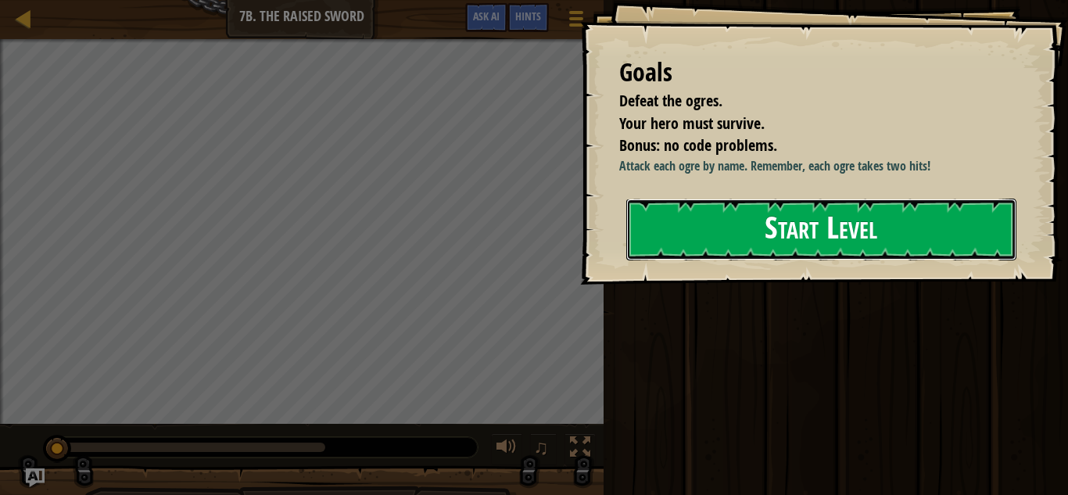
click at [782, 221] on button "Start Level" at bounding box center [821, 230] width 390 height 62
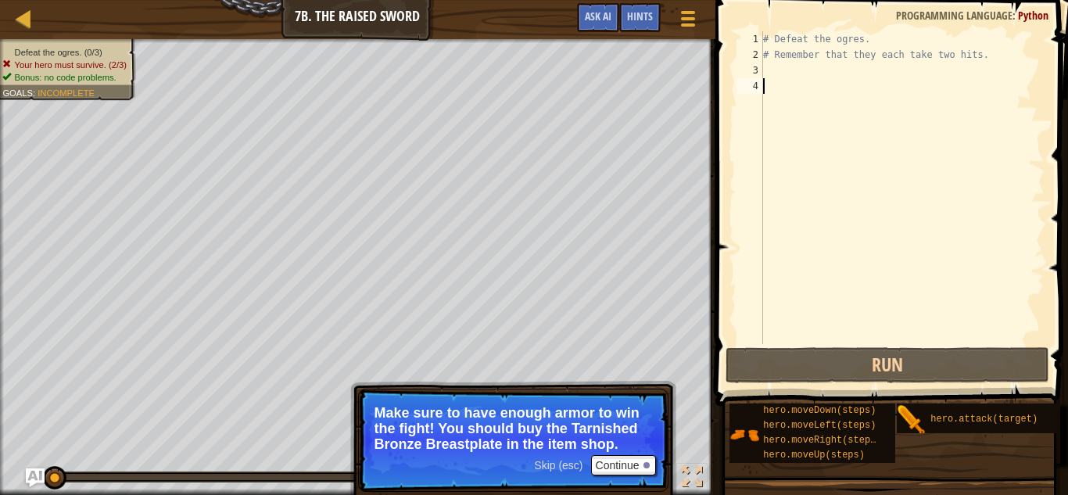
click at [813, 64] on div "# Defeat the ogres. # Remember that they each take two hits." at bounding box center [902, 203] width 285 height 344
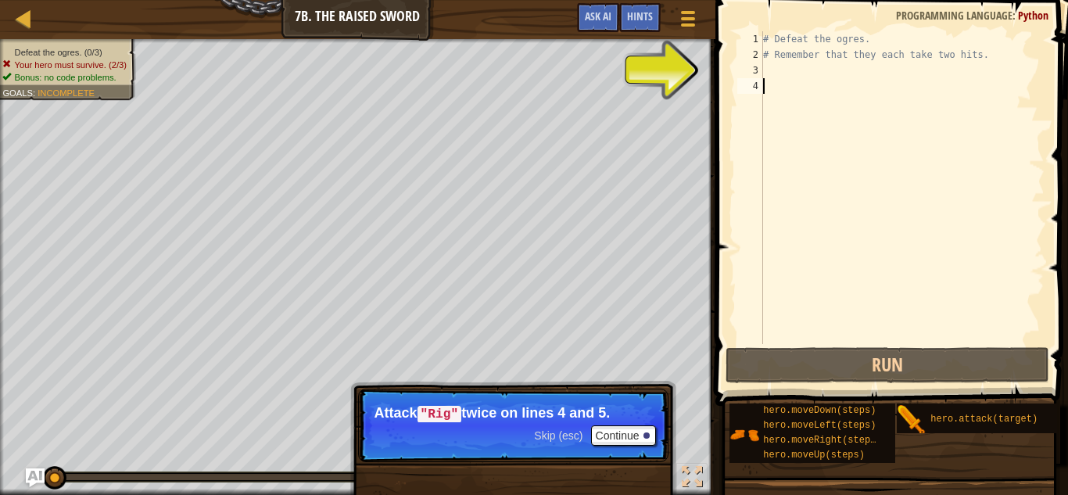
click at [778, 84] on div "# Defeat the ogres. # Remember that they each take two hits." at bounding box center [902, 203] width 285 height 344
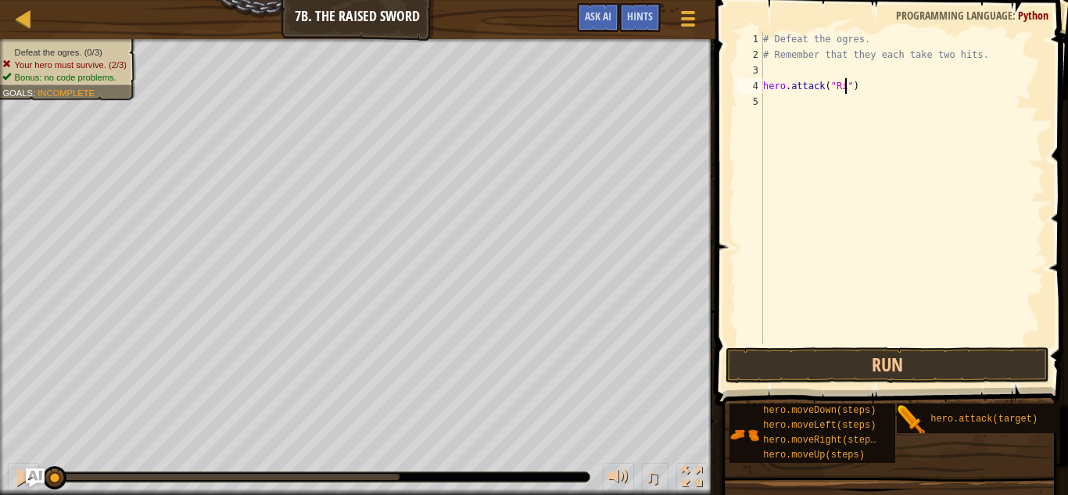
type textarea "hero.attack("Rig")"
click at [869, 87] on div "# Defeat the ogres. # Remember that they each take two hits. hero . attack ( "R…" at bounding box center [902, 203] width 285 height 344
click at [822, 106] on div "# Defeat the ogres. # Remember that they each take two hits. hero . attack ( "R…" at bounding box center [902, 203] width 285 height 344
click at [891, 99] on div "# Defeat the ogres. # Remember that they each take two hits. hero . attack ( "R…" at bounding box center [902, 203] width 285 height 344
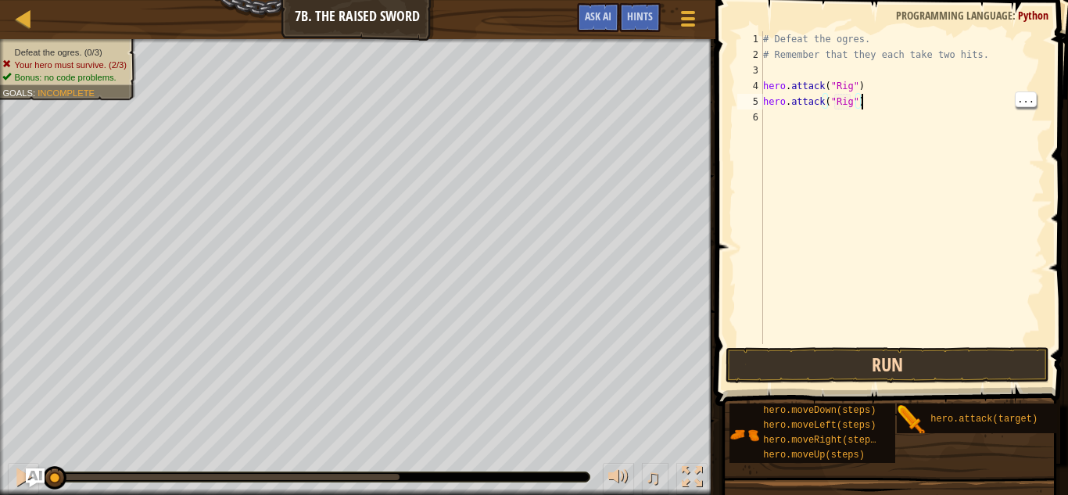
type textarea "hero.attack("Rig")"
click at [877, 363] on button "Run" at bounding box center [887, 365] width 324 height 36
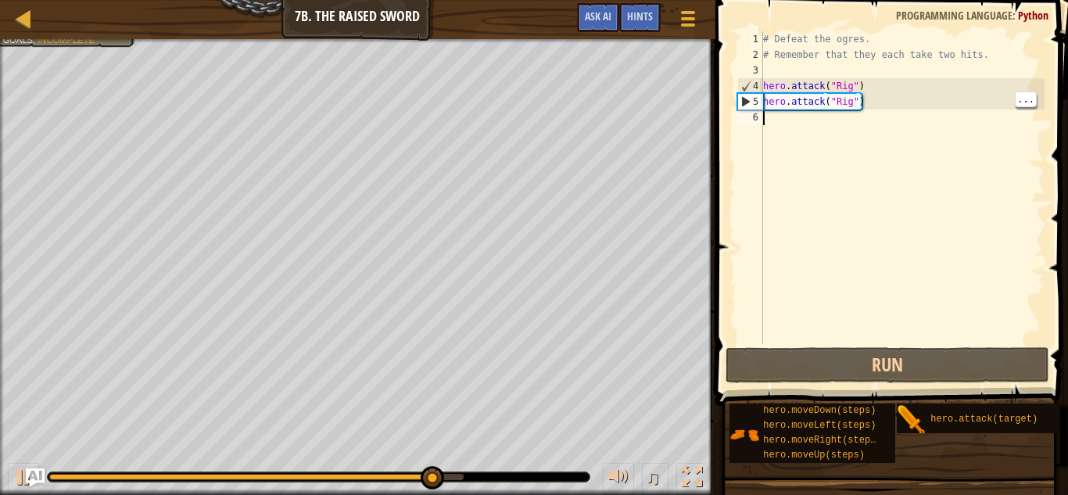
click at [814, 116] on div "# Defeat the ogres. # Remember that they each take two hits. hero . attack ( "R…" at bounding box center [902, 203] width 285 height 344
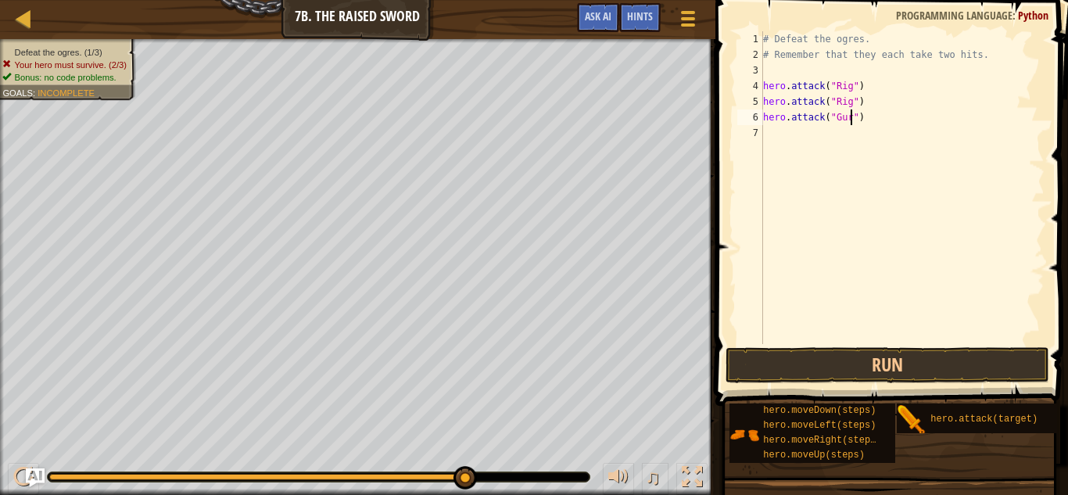
type textarea "hero.attack("Gurt")"
click at [888, 109] on div "# Defeat the ogres. # Remember that they each take two hits. hero . attack ( "R…" at bounding box center [902, 203] width 285 height 344
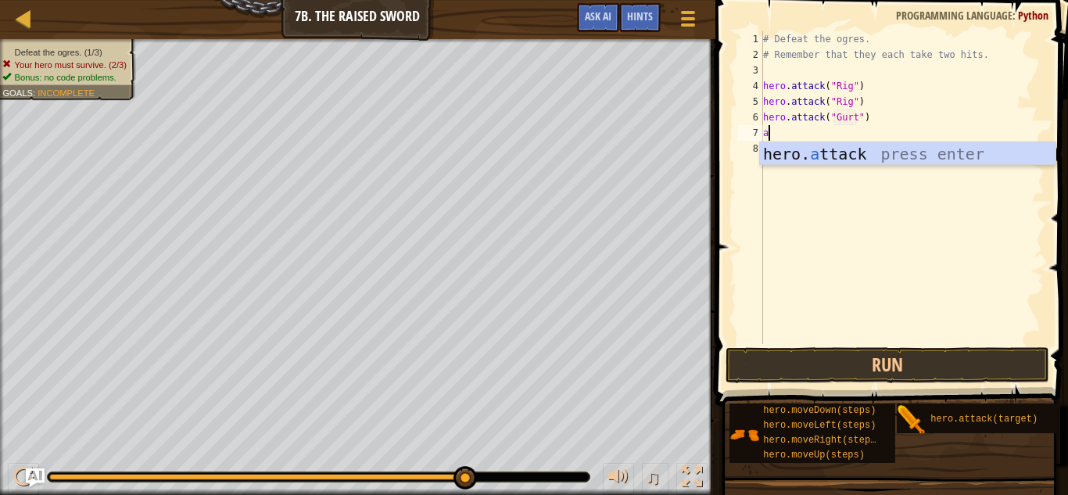
scroll to position [7, 1]
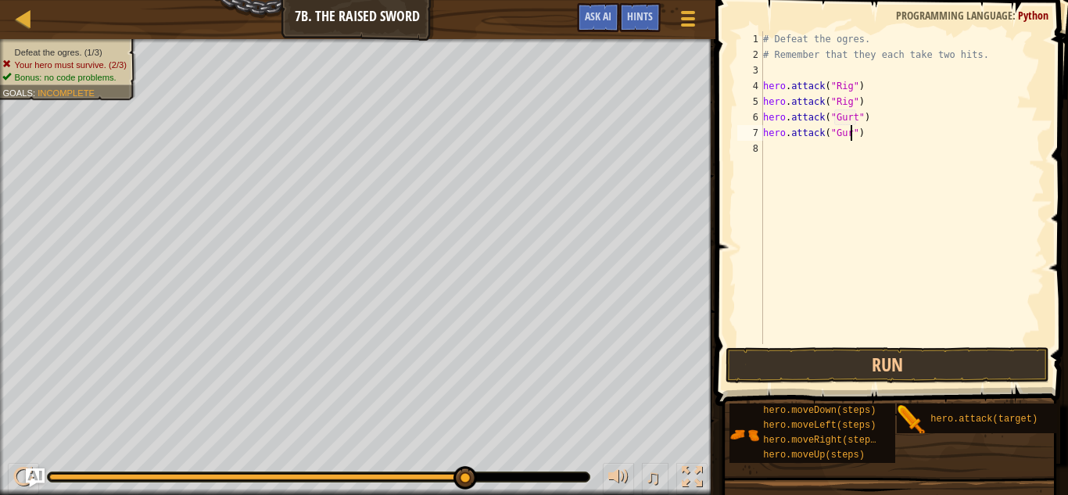
type textarea "hero.attack("Gurt")"
click at [910, 129] on div "# Defeat the ogres. # Remember that they each take two hits. hero . attack ( "R…" at bounding box center [902, 203] width 285 height 344
type textarea "G"
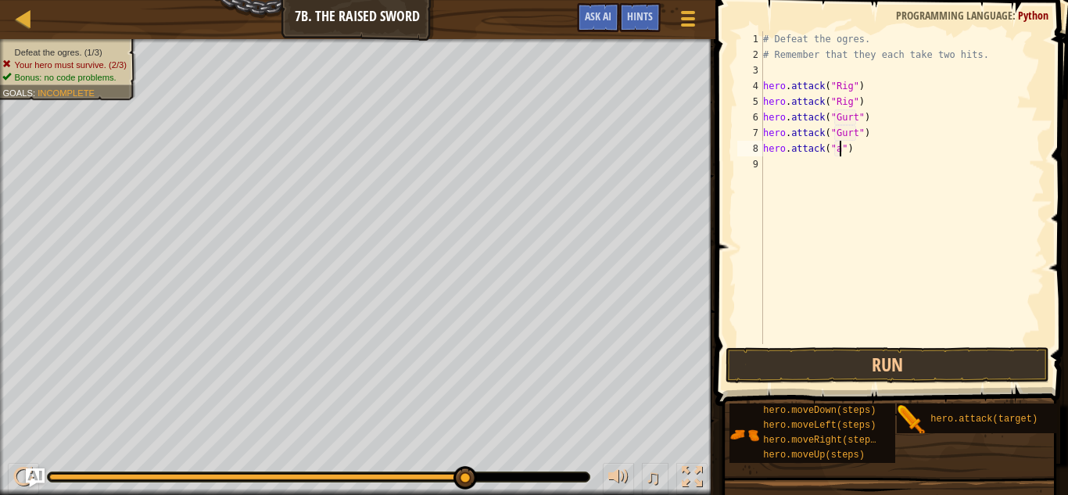
scroll to position [7, 11]
type textarea "hero.attack("Ack")"
click at [929, 179] on div "# Defeat the ogres. # Remember that they each take two hits. hero . attack ( "R…" at bounding box center [902, 203] width 285 height 344
type textarea "hero.attack("Ack")"
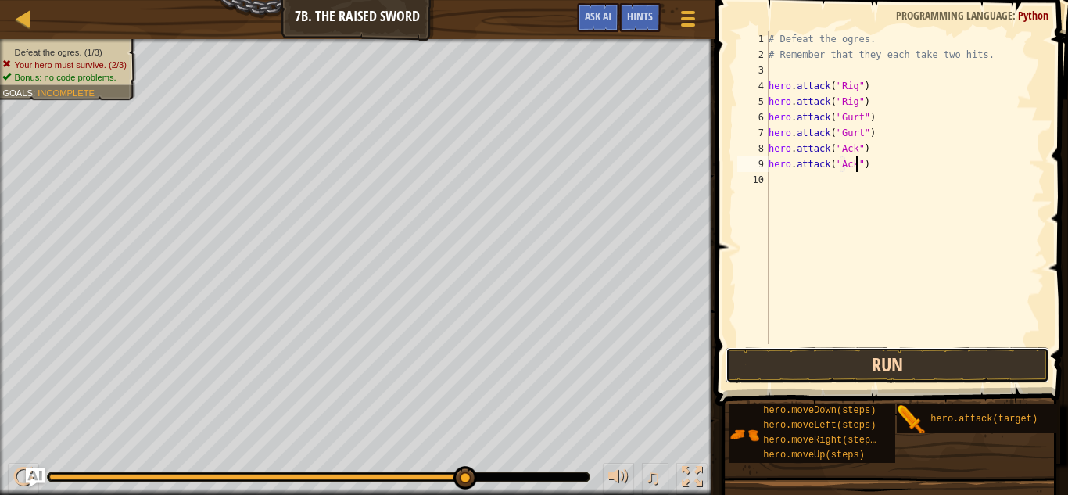
click at [849, 367] on button "Run" at bounding box center [887, 365] width 324 height 36
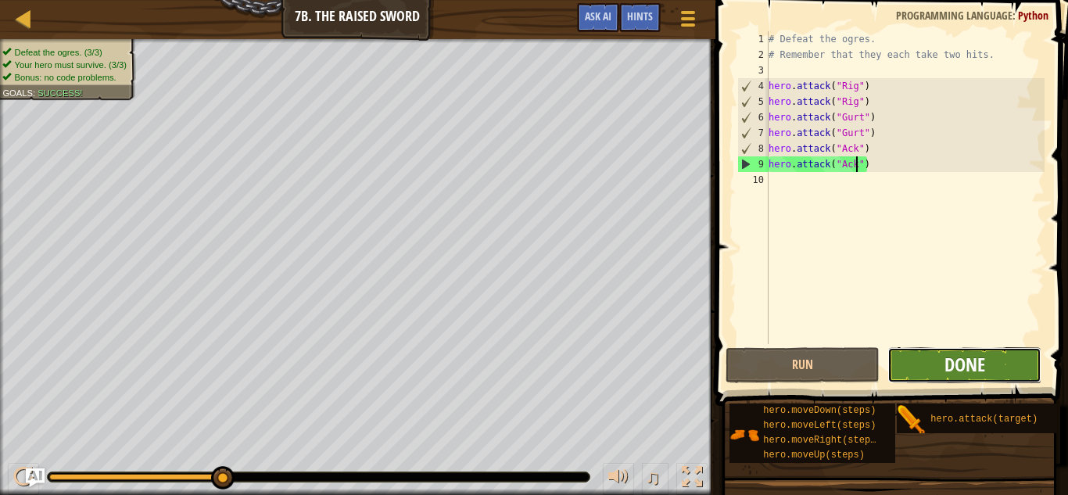
click at [944, 375] on span "Done" at bounding box center [964, 364] width 41 height 25
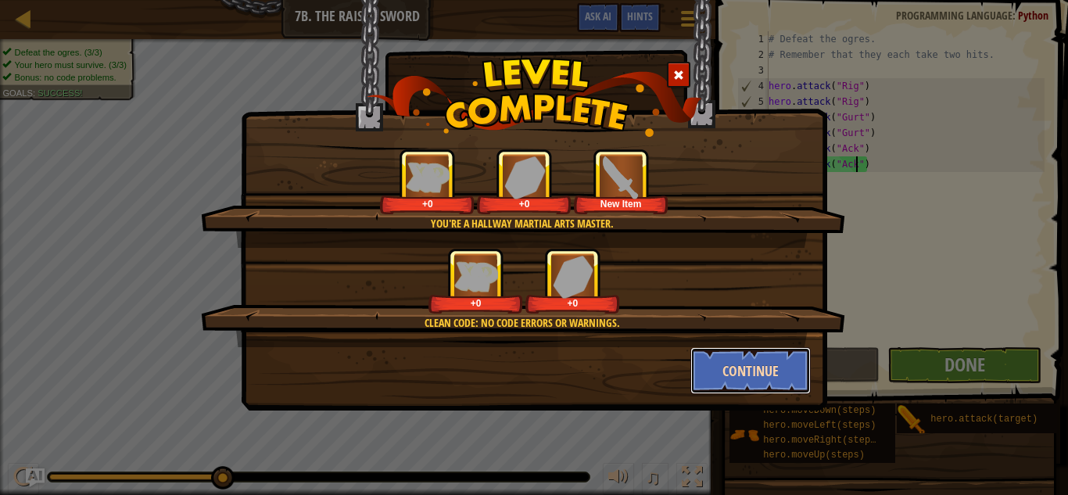
click at [742, 374] on button "Continue" at bounding box center [750, 370] width 121 height 47
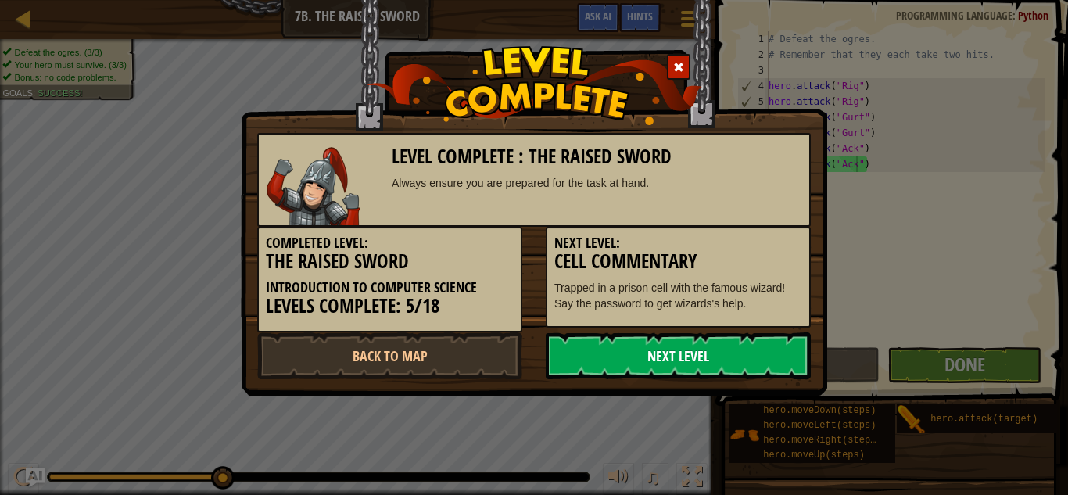
click at [726, 374] on link "Next Level" at bounding box center [678, 355] width 265 height 47
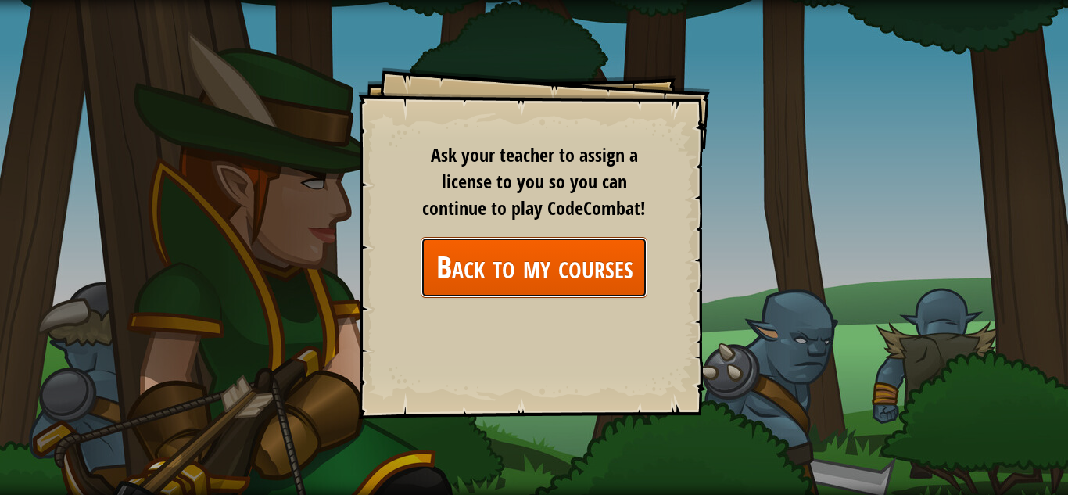
click at [541, 255] on link "Back to my courses" at bounding box center [534, 267] width 227 height 60
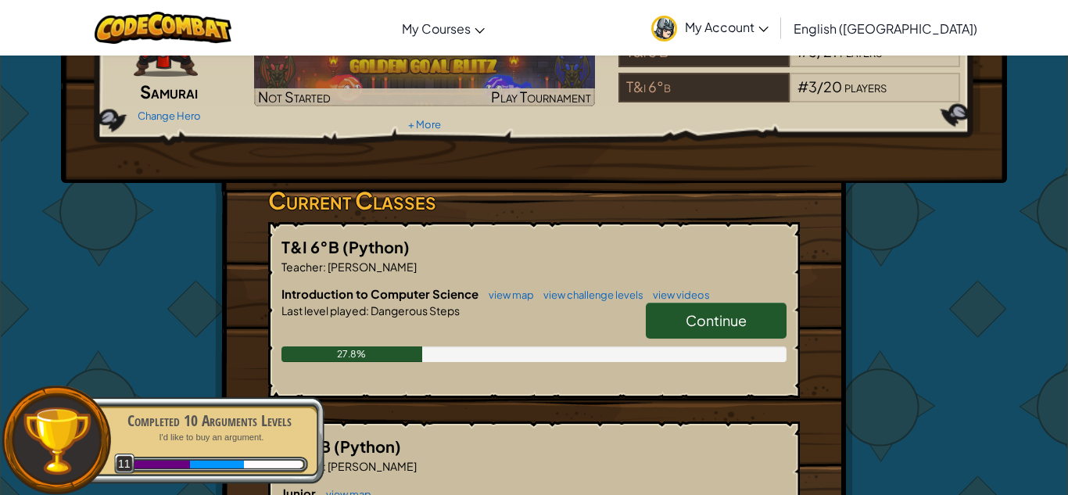
scroll to position [137, 0]
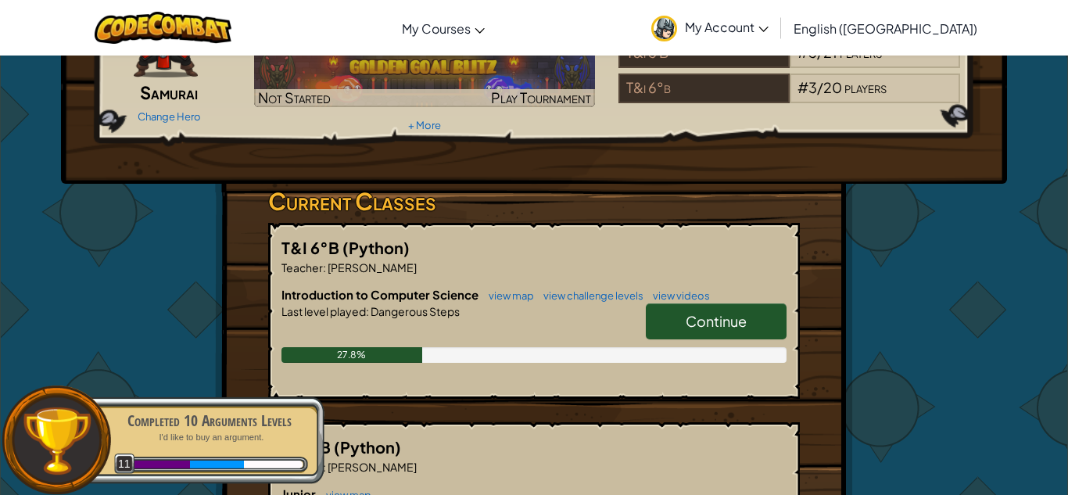
click at [739, 338] on link "Continue" at bounding box center [716, 321] width 141 height 36
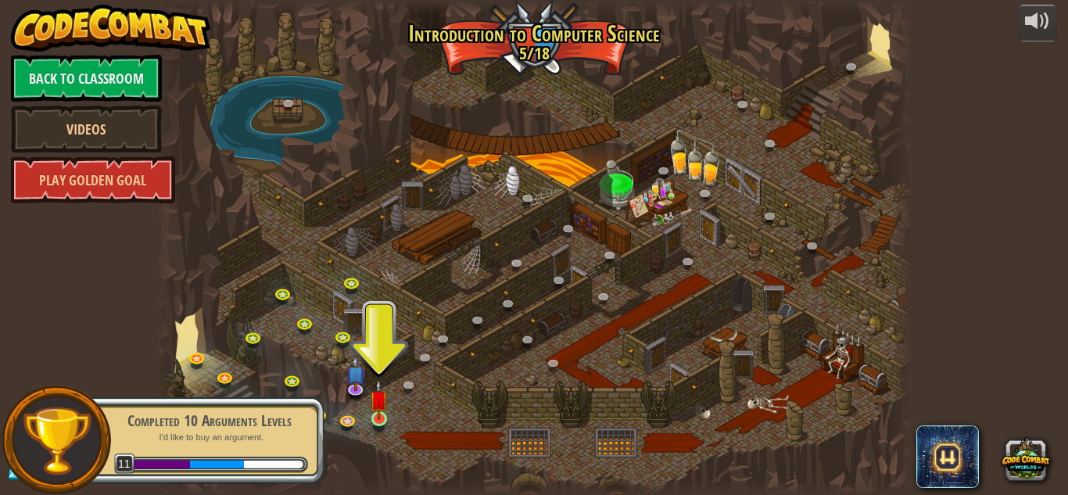
click at [386, 414] on img at bounding box center [379, 399] width 18 height 41
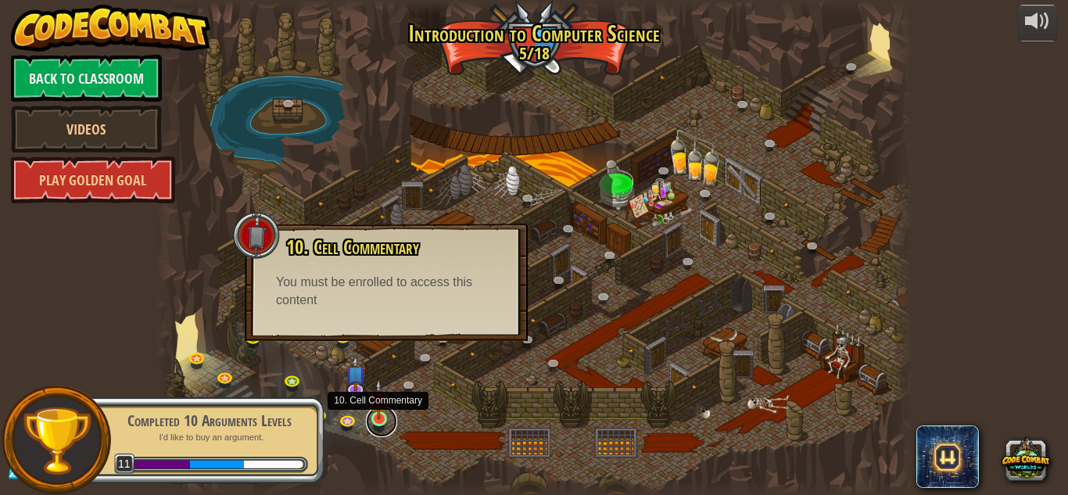
click at [378, 431] on link at bounding box center [381, 421] width 31 height 31
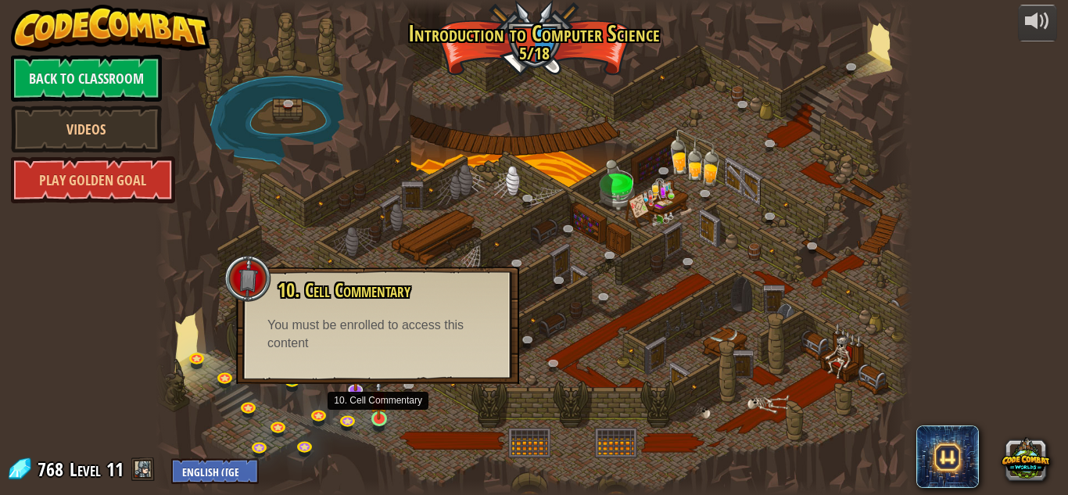
click at [371, 417] on img at bounding box center [379, 399] width 18 height 41
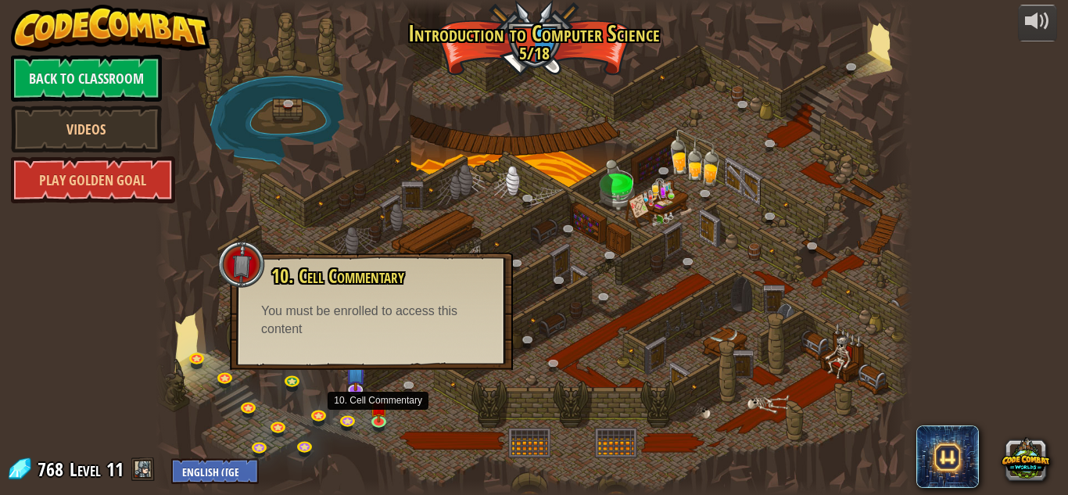
click at [371, 431] on div at bounding box center [534, 247] width 757 height 495
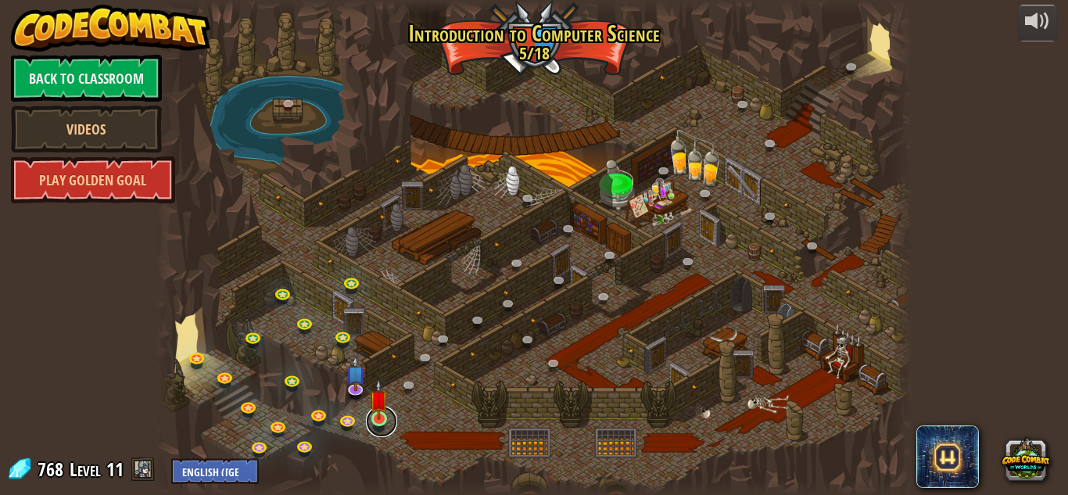
click at [374, 424] on link at bounding box center [381, 421] width 31 height 31
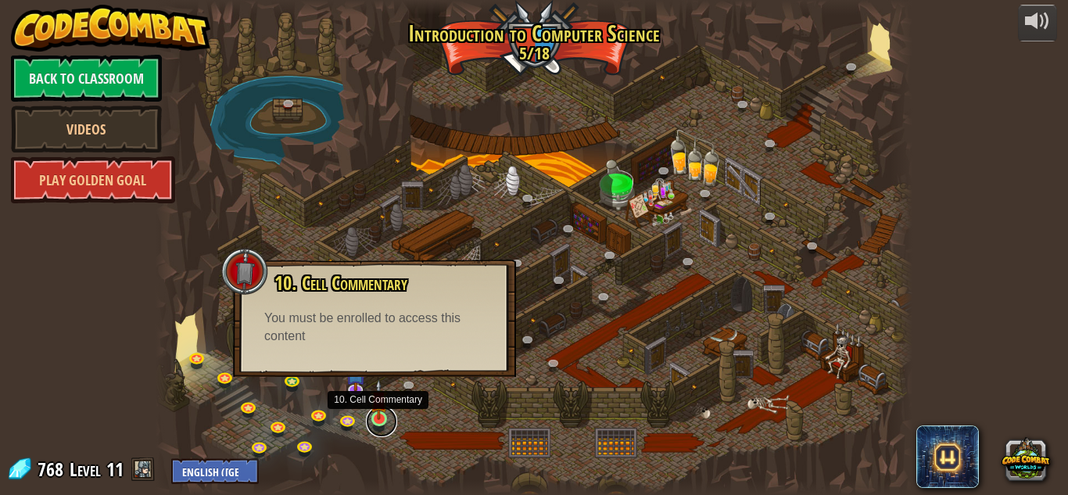
click at [380, 422] on link at bounding box center [381, 421] width 31 height 31
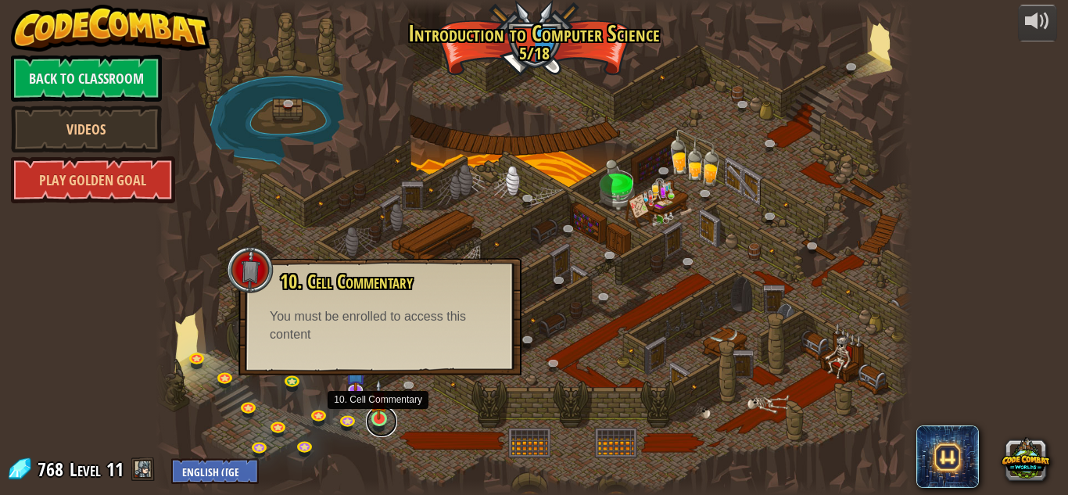
click at [386, 431] on link at bounding box center [381, 421] width 31 height 31
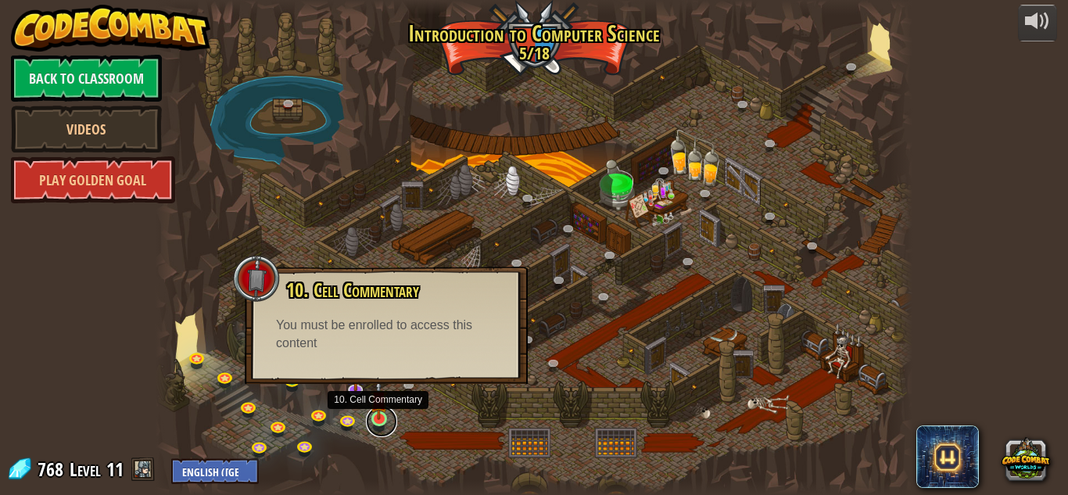
click at [376, 420] on link at bounding box center [381, 421] width 31 height 31
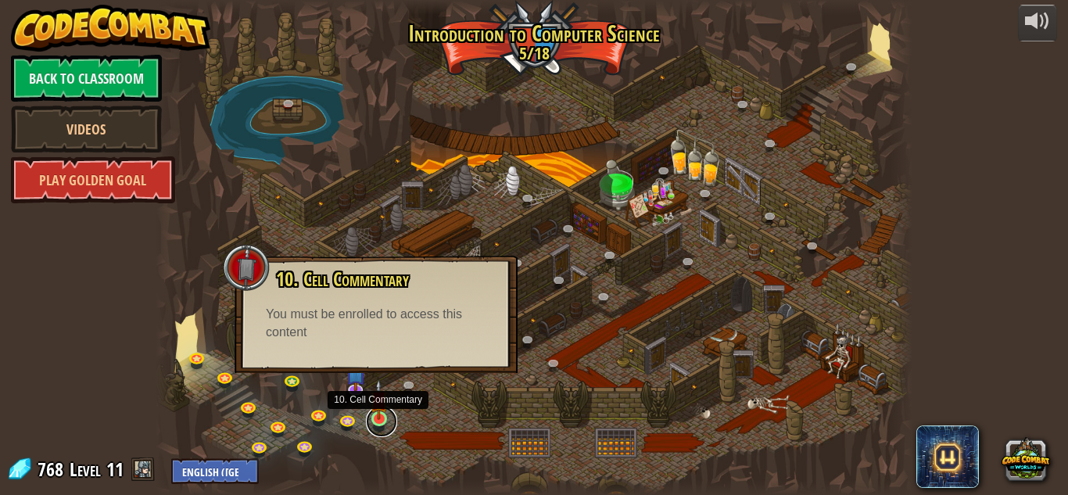
click at [390, 415] on link at bounding box center [381, 421] width 31 height 31
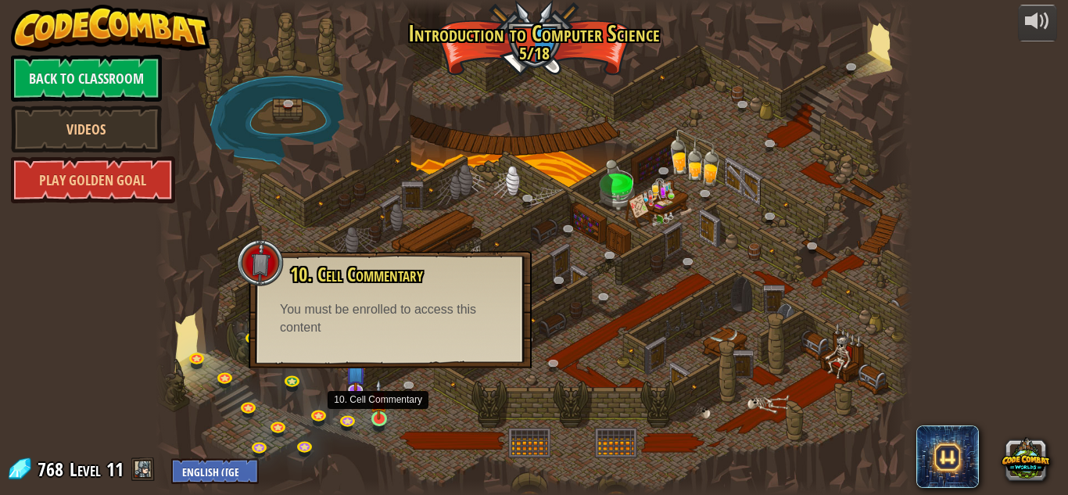
click at [383, 417] on img at bounding box center [379, 399] width 18 height 41
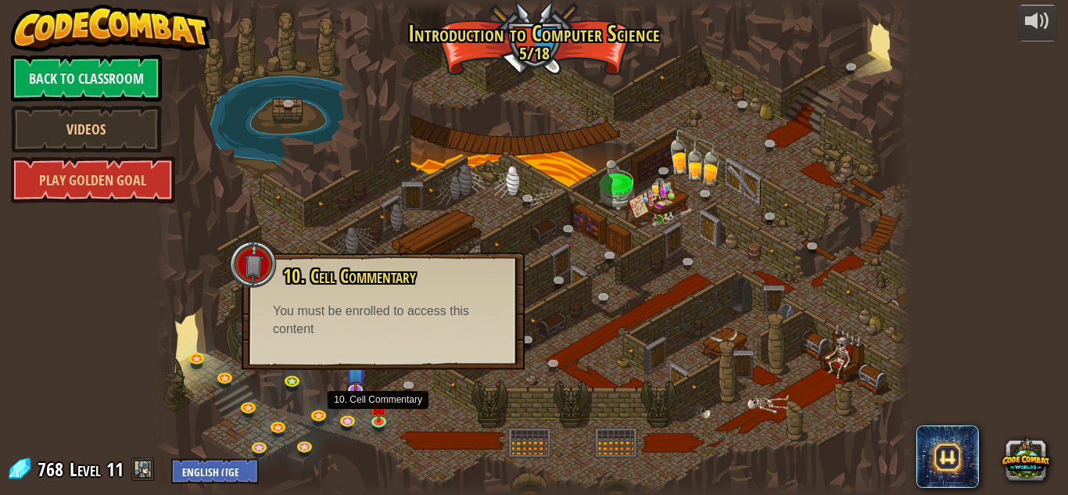
click at [509, 399] on div at bounding box center [534, 247] width 757 height 495
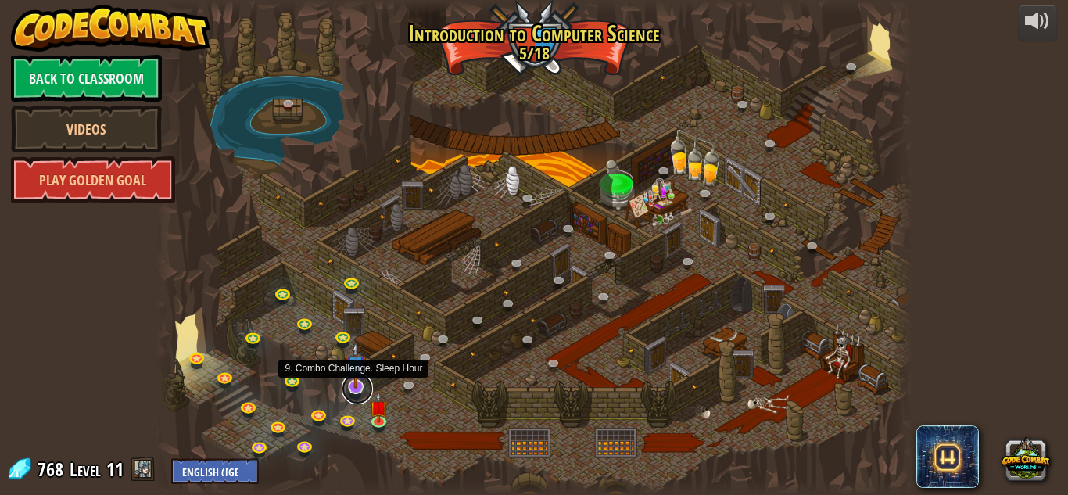
click at [360, 388] on link at bounding box center [357, 388] width 31 height 31
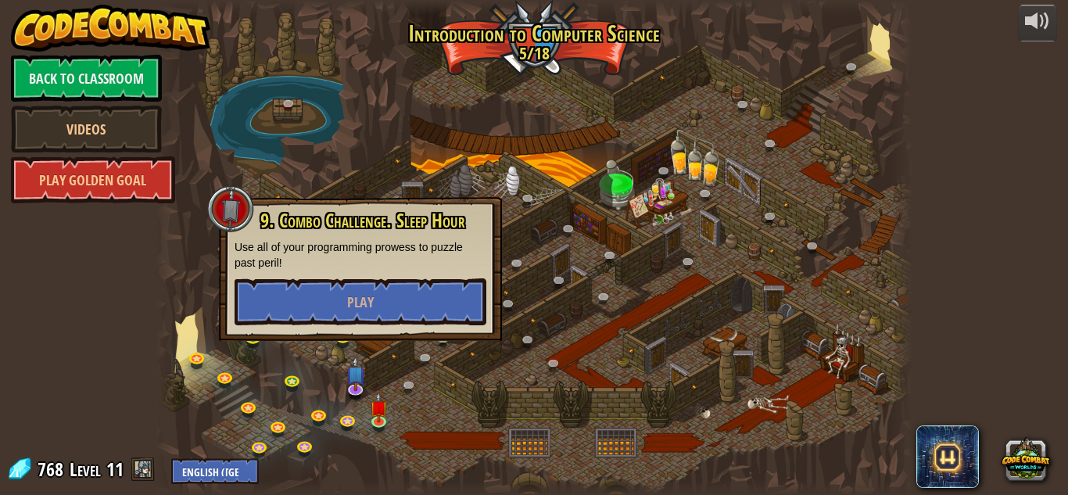
click at [417, 372] on div at bounding box center [534, 247] width 757 height 495
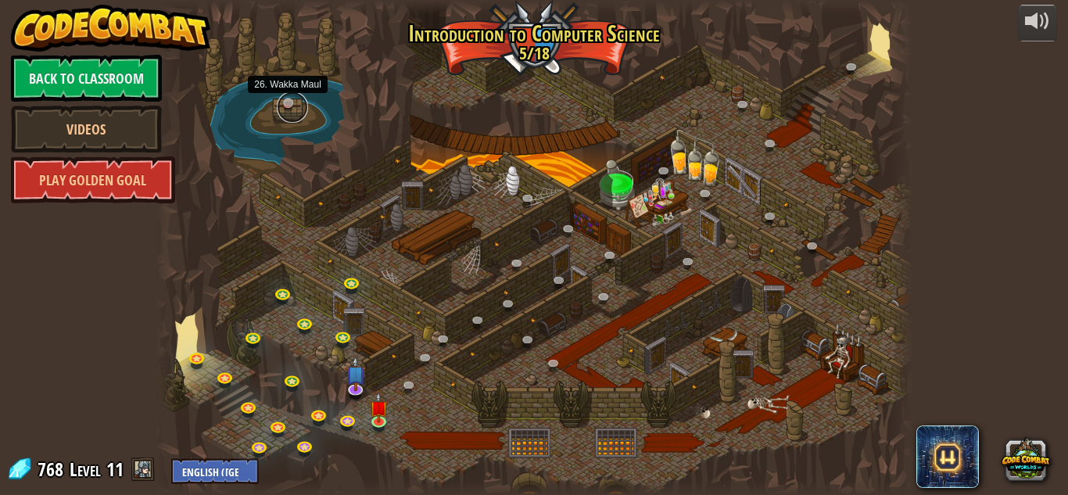
click at [288, 102] on link at bounding box center [292, 106] width 31 height 31
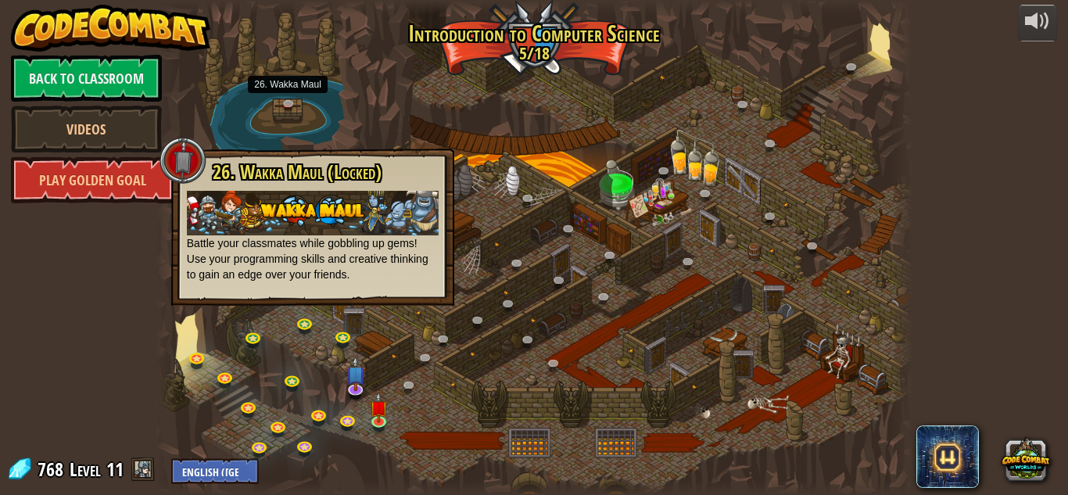
click at [241, 81] on div at bounding box center [534, 247] width 757 height 495
